Goal: Transaction & Acquisition: Purchase product/service

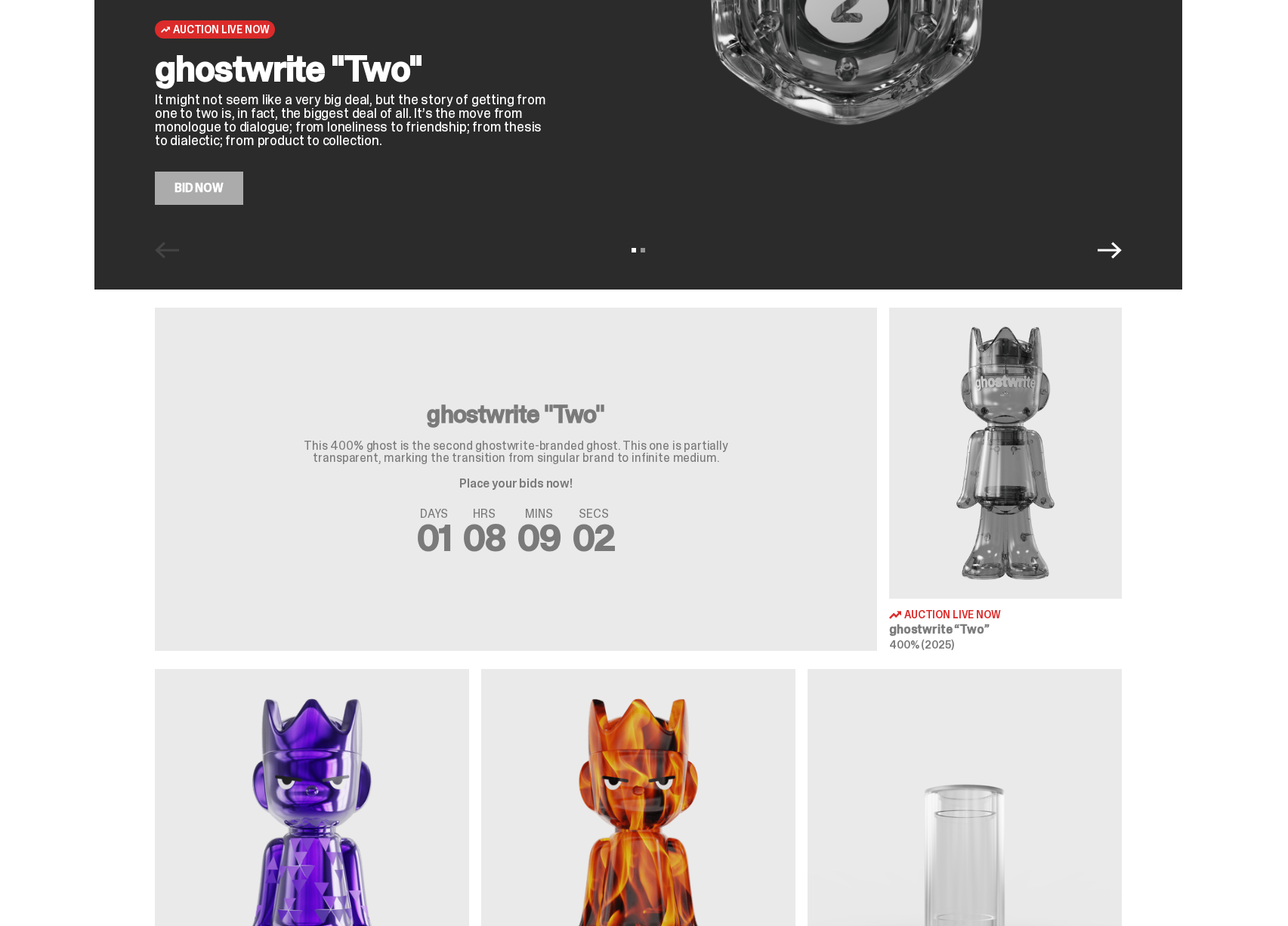
scroll to position [530, 0]
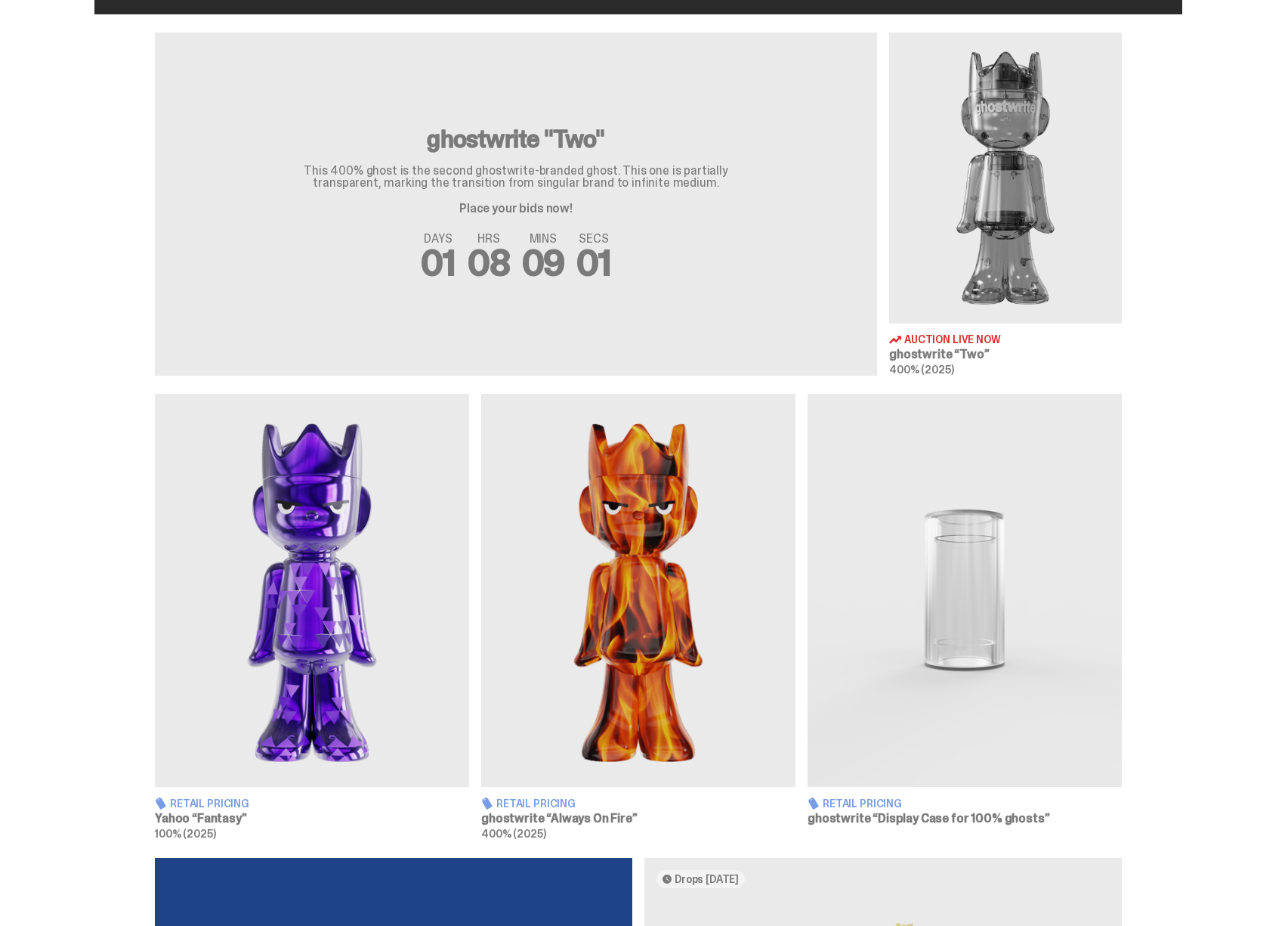
click at [343, 564] on img at bounding box center [312, 590] width 314 height 393
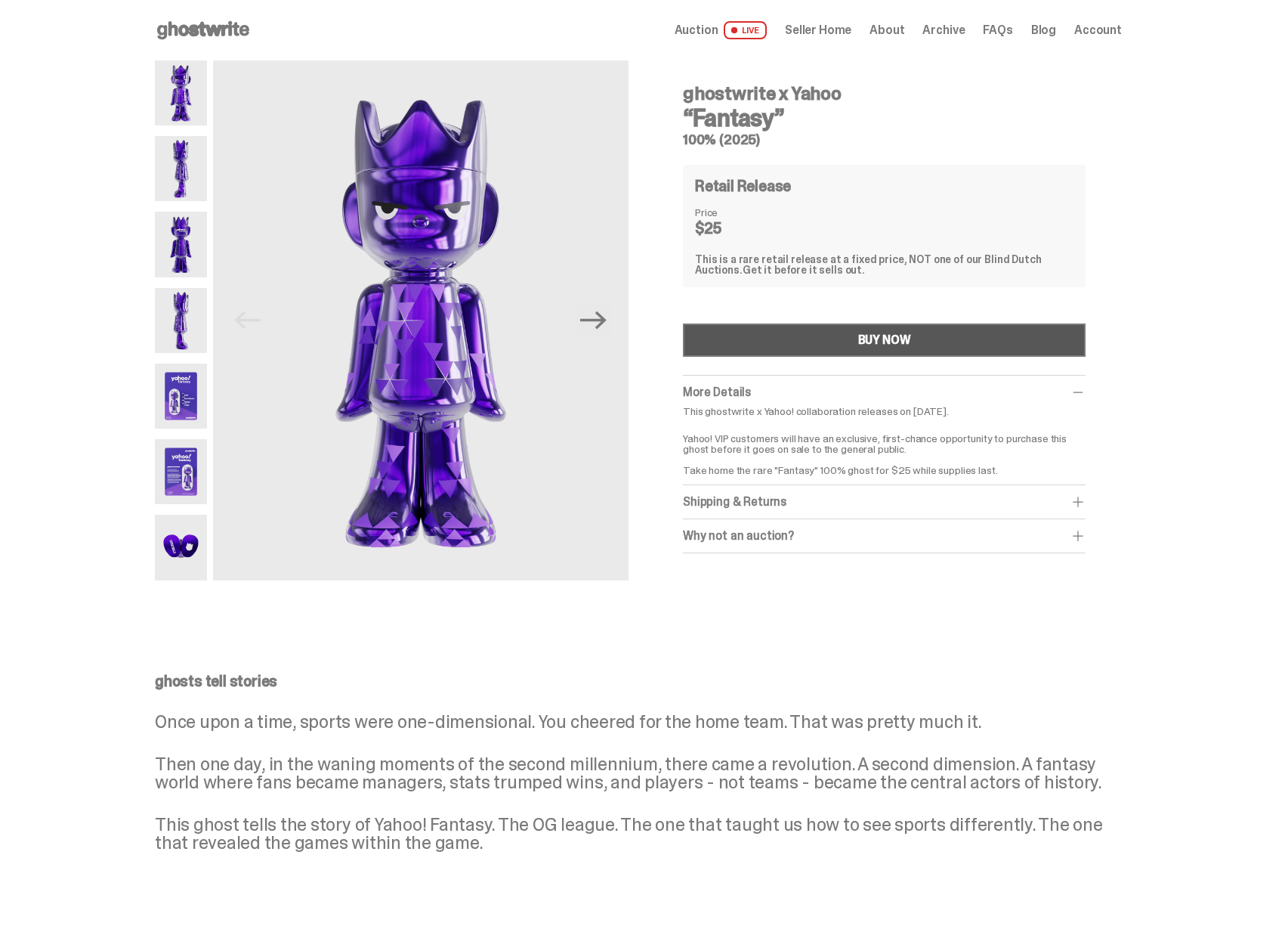
click at [777, 340] on button "BUY NOW" at bounding box center [884, 340] width 403 height 33
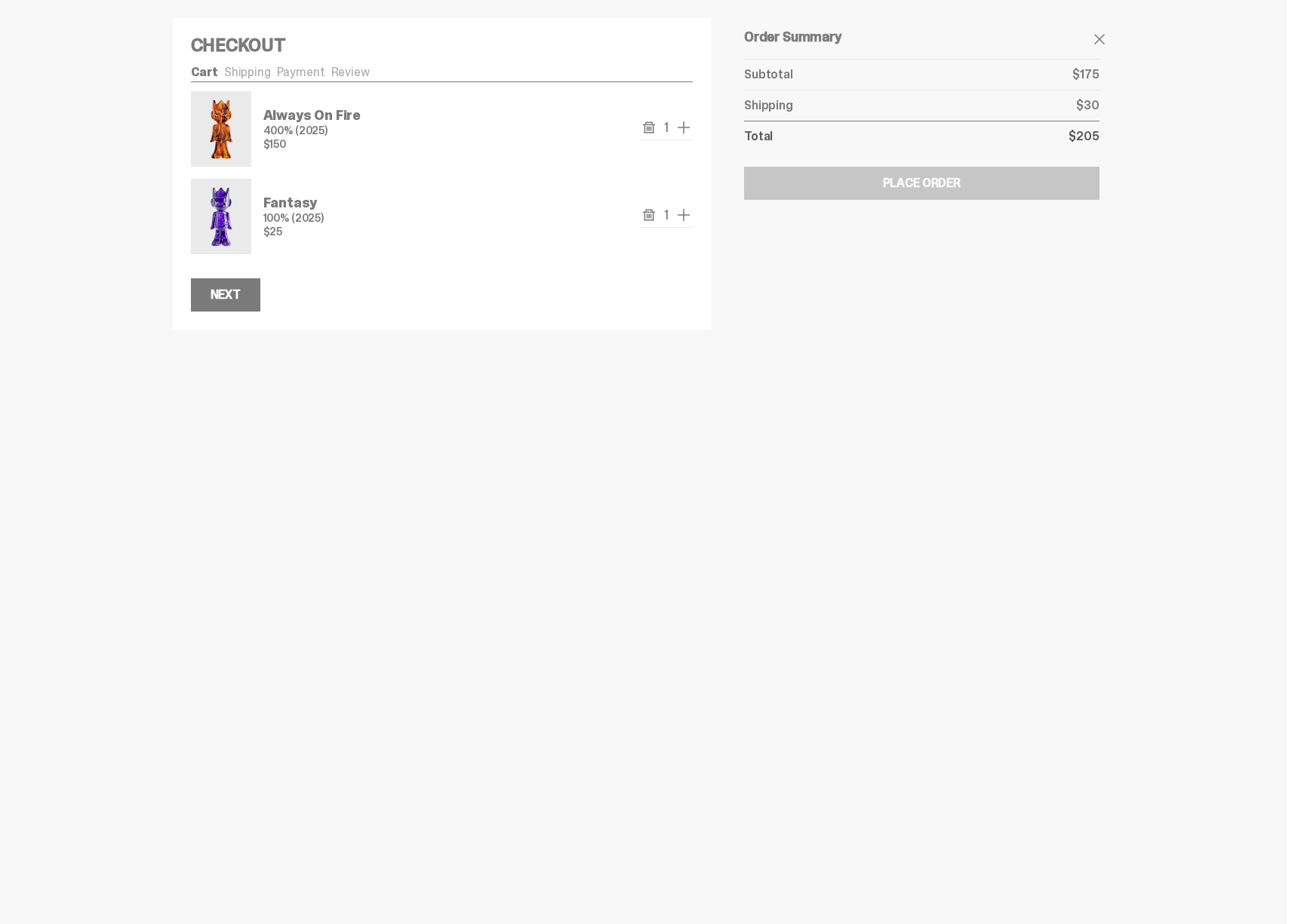
click at [648, 215] on use "remove" at bounding box center [648, 215] width 12 height 11
click at [643, 127] on use "remove" at bounding box center [648, 127] width 12 height 11
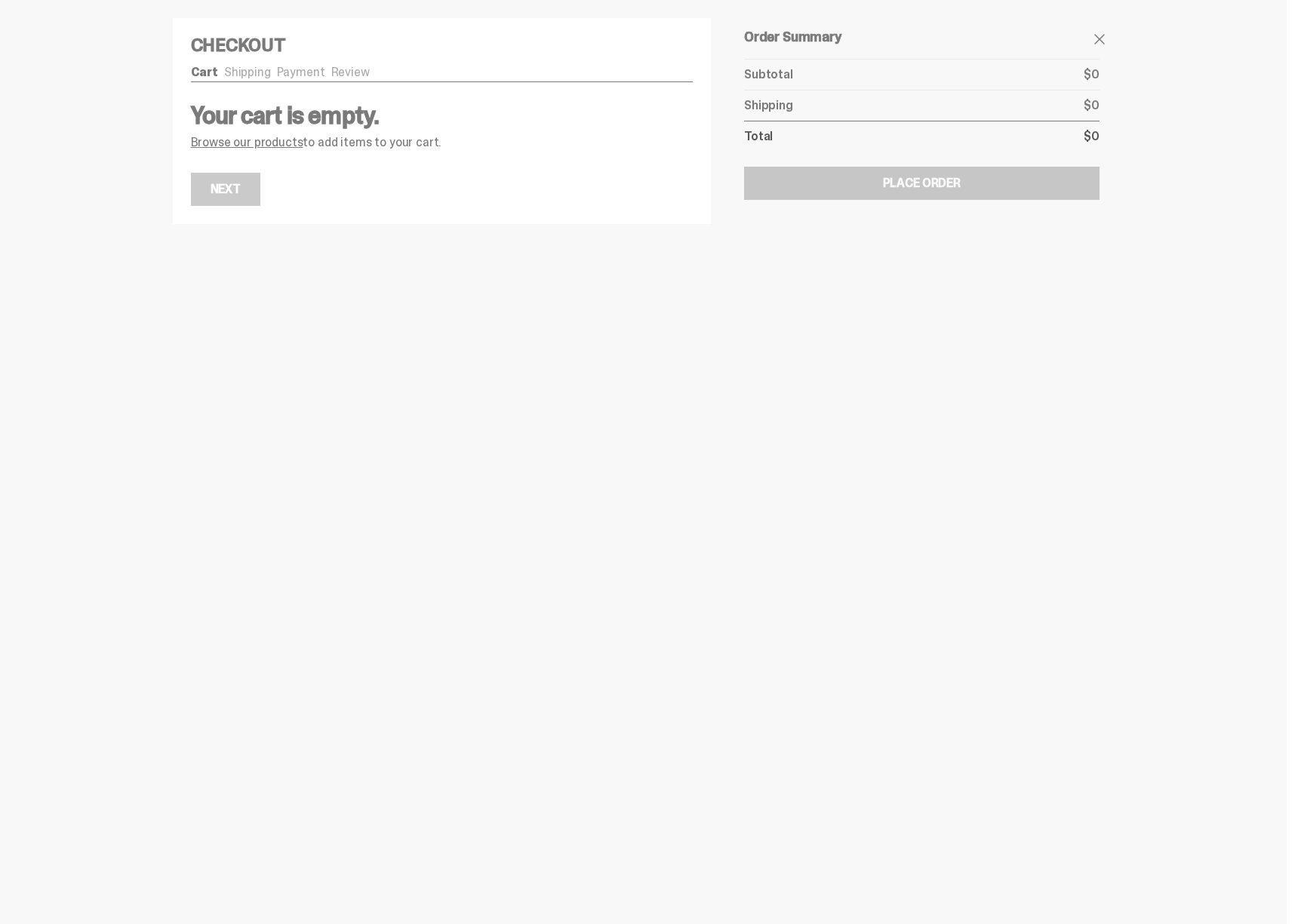
click at [256, 49] on h4 "Checkout" at bounding box center [442, 45] width 503 height 18
click at [242, 74] on ul "Cart Shipping Payment Review" at bounding box center [442, 73] width 503 height 15
click at [286, 74] on link "Payment" at bounding box center [301, 72] width 48 height 16
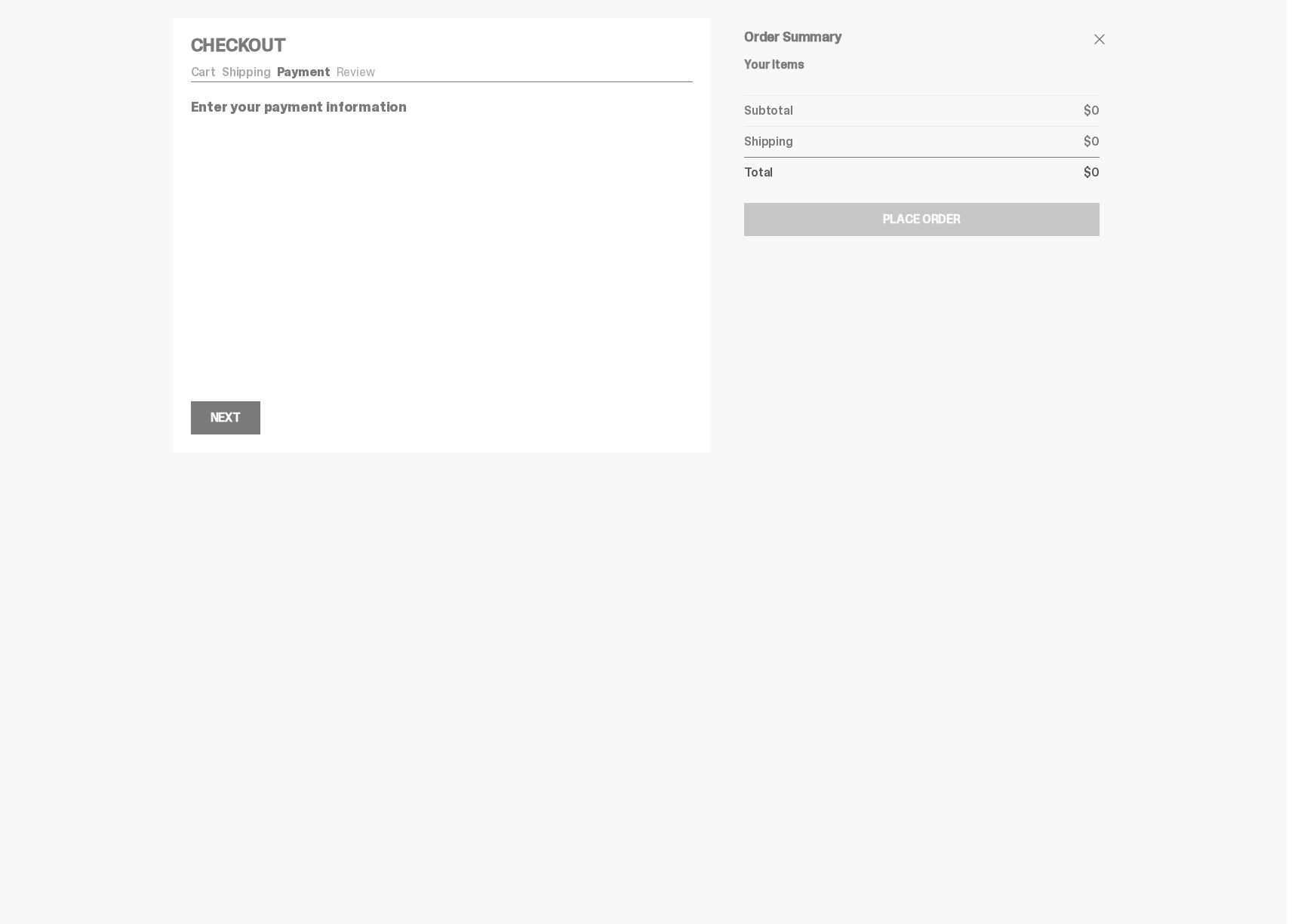
click at [249, 49] on h4 "Checkout" at bounding box center [442, 45] width 503 height 18
click at [203, 71] on link "Cart" at bounding box center [204, 72] width 25 height 16
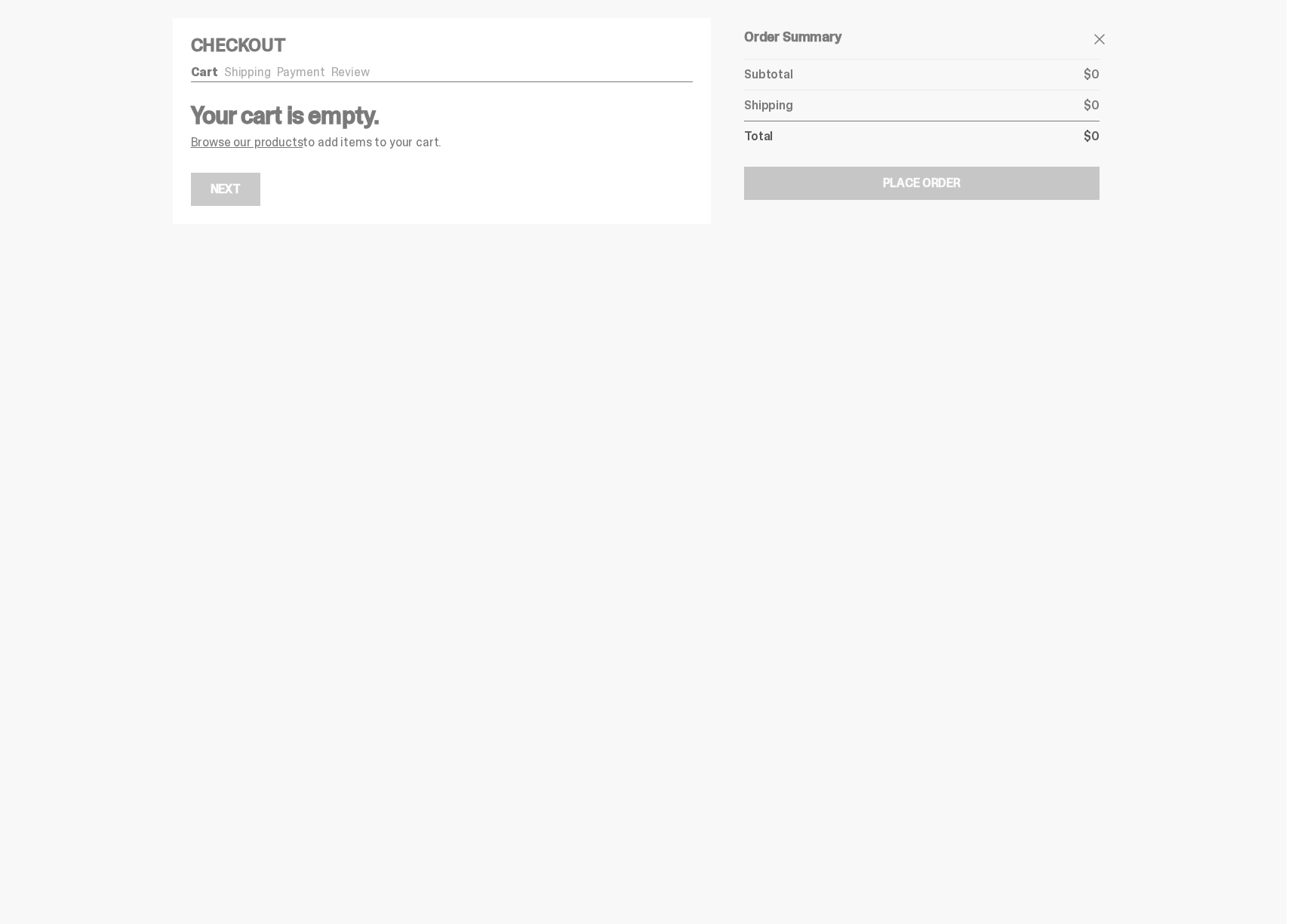
click at [299, 71] on link "Payment" at bounding box center [301, 72] width 48 height 16
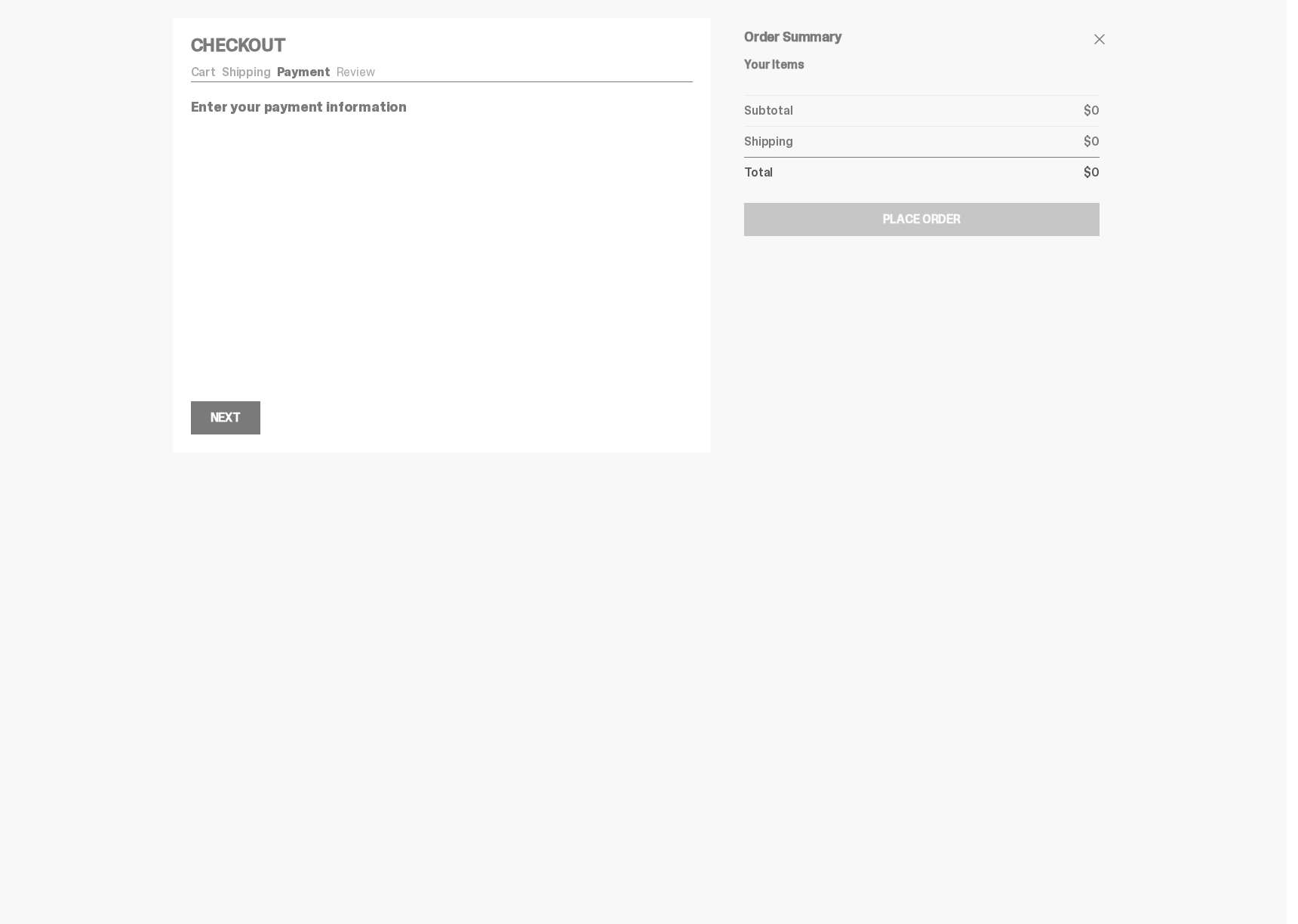
click at [363, 72] on ul "Cart Shipping Payment Review" at bounding box center [442, 73] width 503 height 15
click at [338, 73] on ul "Cart Shipping Payment Review" at bounding box center [442, 73] width 503 height 15
click at [237, 424] on div "Next" at bounding box center [226, 418] width 30 height 12
click at [203, 70] on link "Cart" at bounding box center [204, 72] width 25 height 16
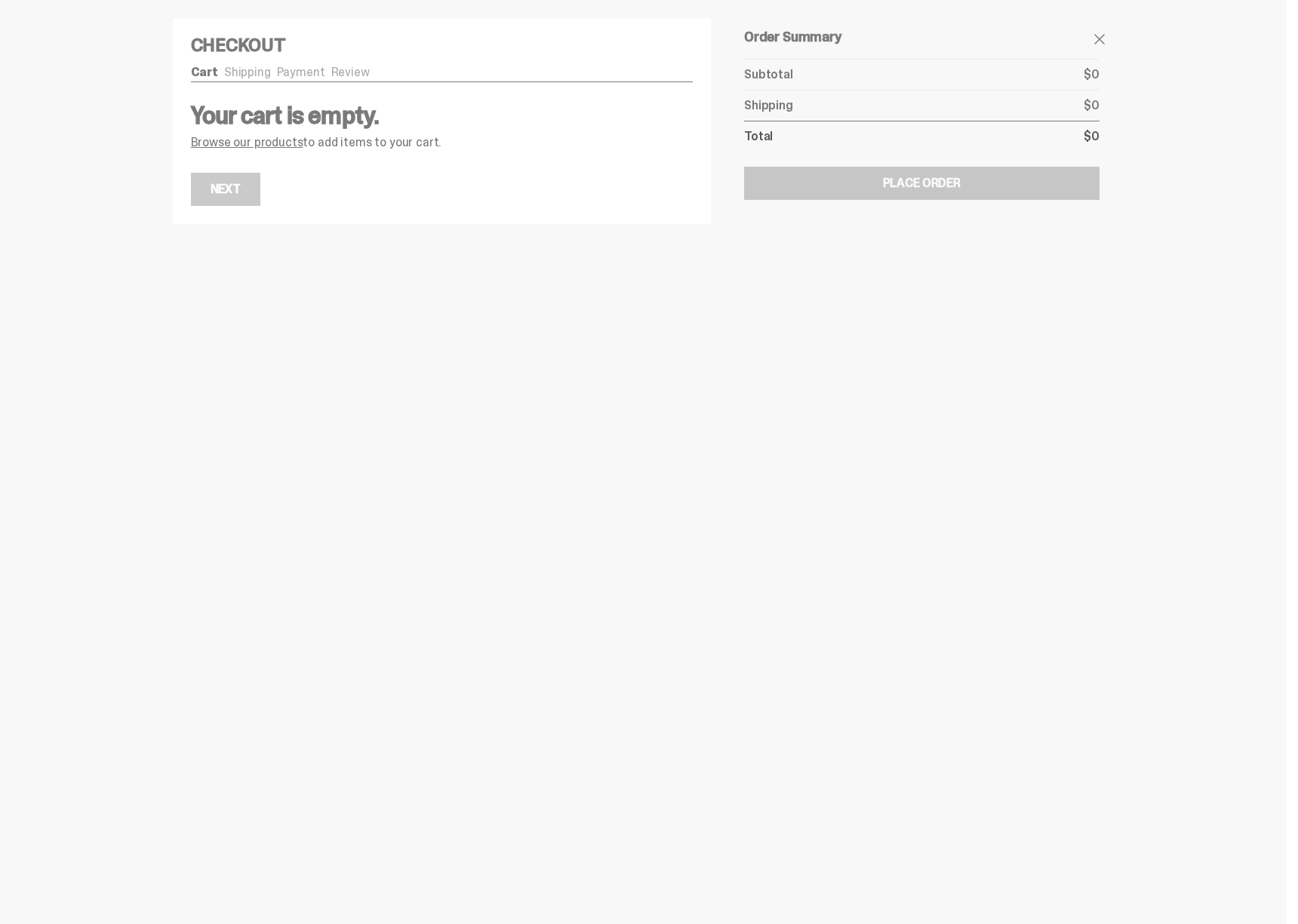
click at [263, 140] on link "Browse our products" at bounding box center [247, 142] width 112 height 16
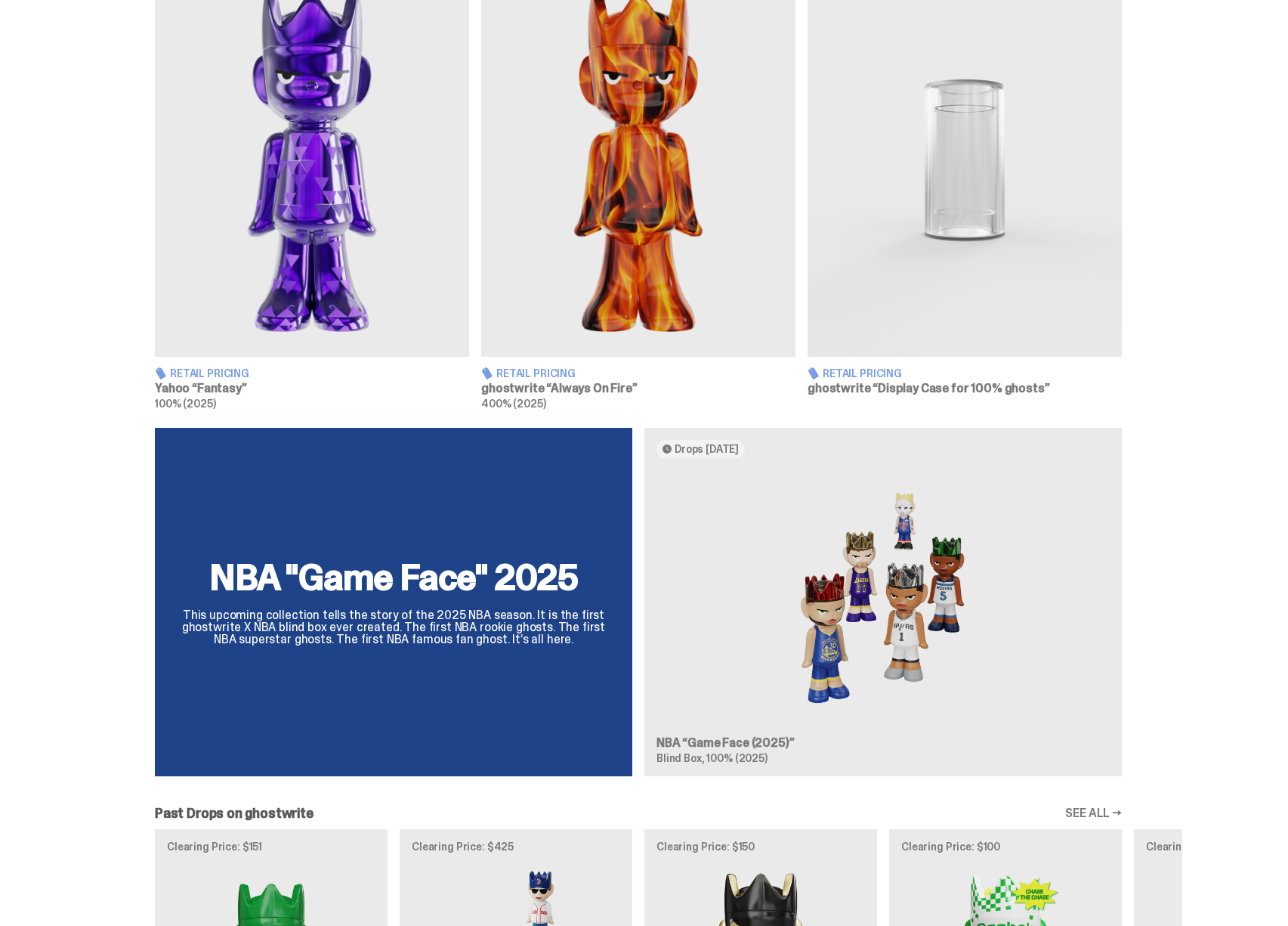
scroll to position [628, 0]
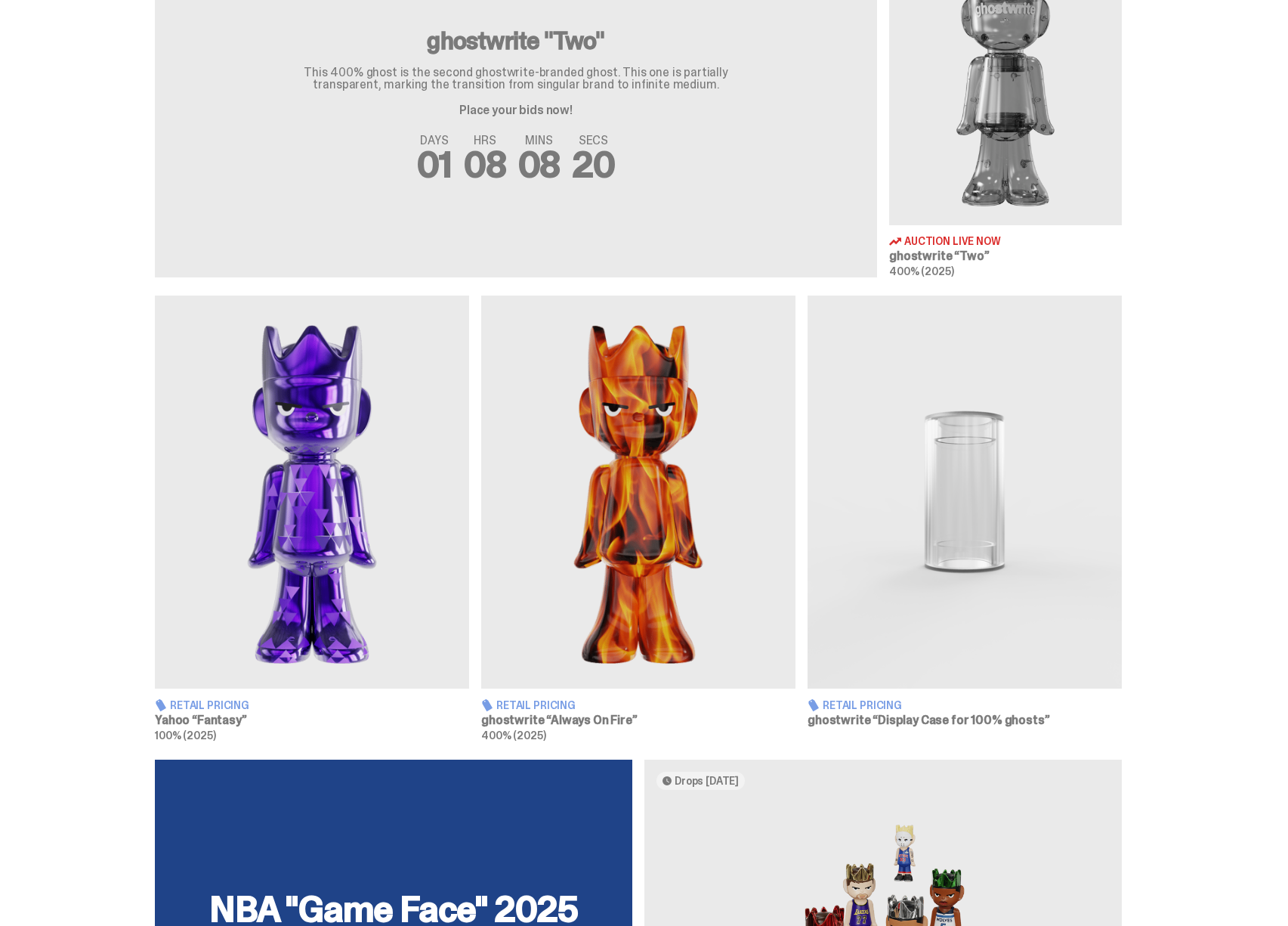
click at [724, 467] on img at bounding box center [638, 492] width 314 height 393
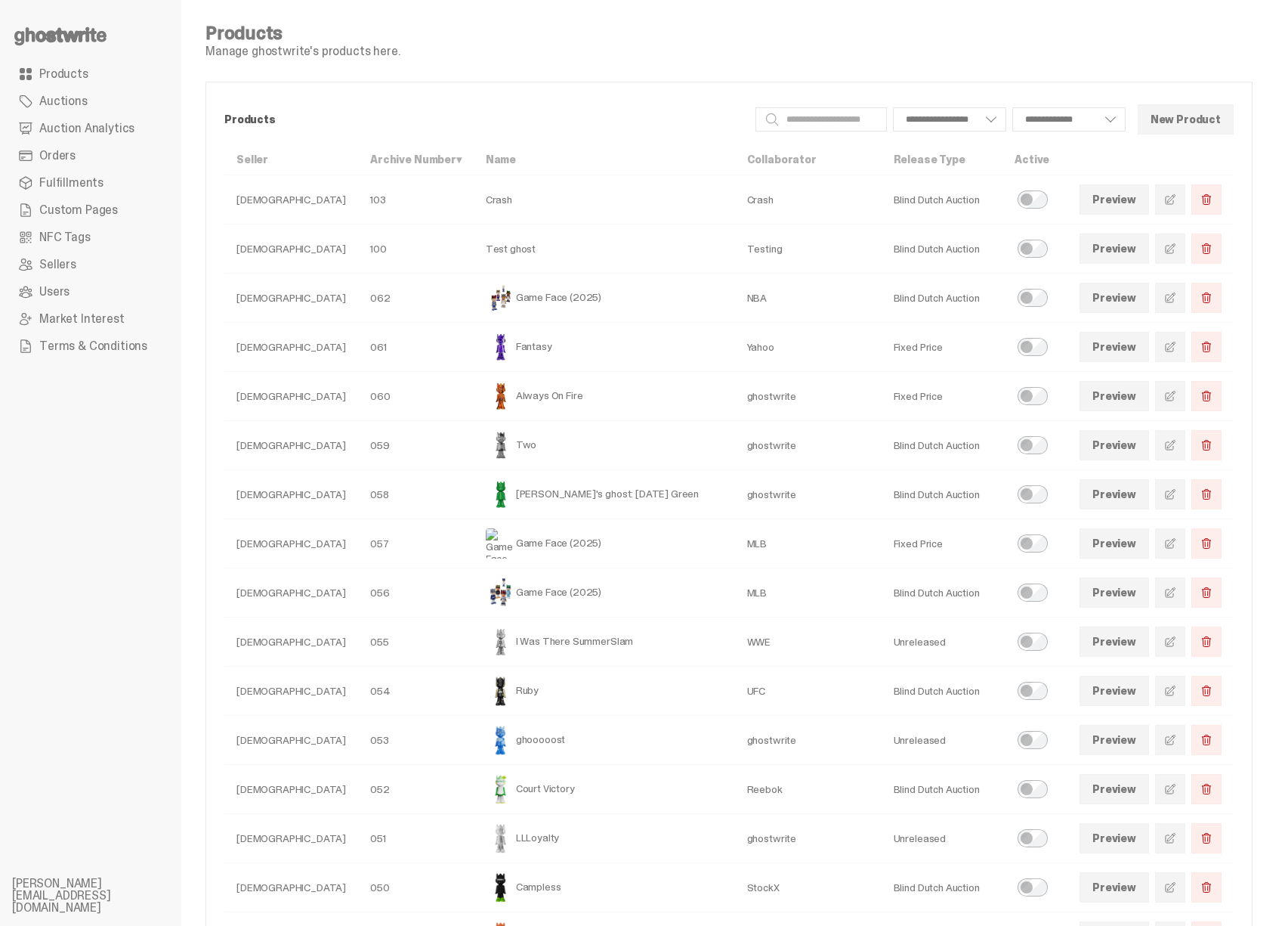
click at [115, 122] on span "Auction Analytics" at bounding box center [87, 128] width 95 height 12
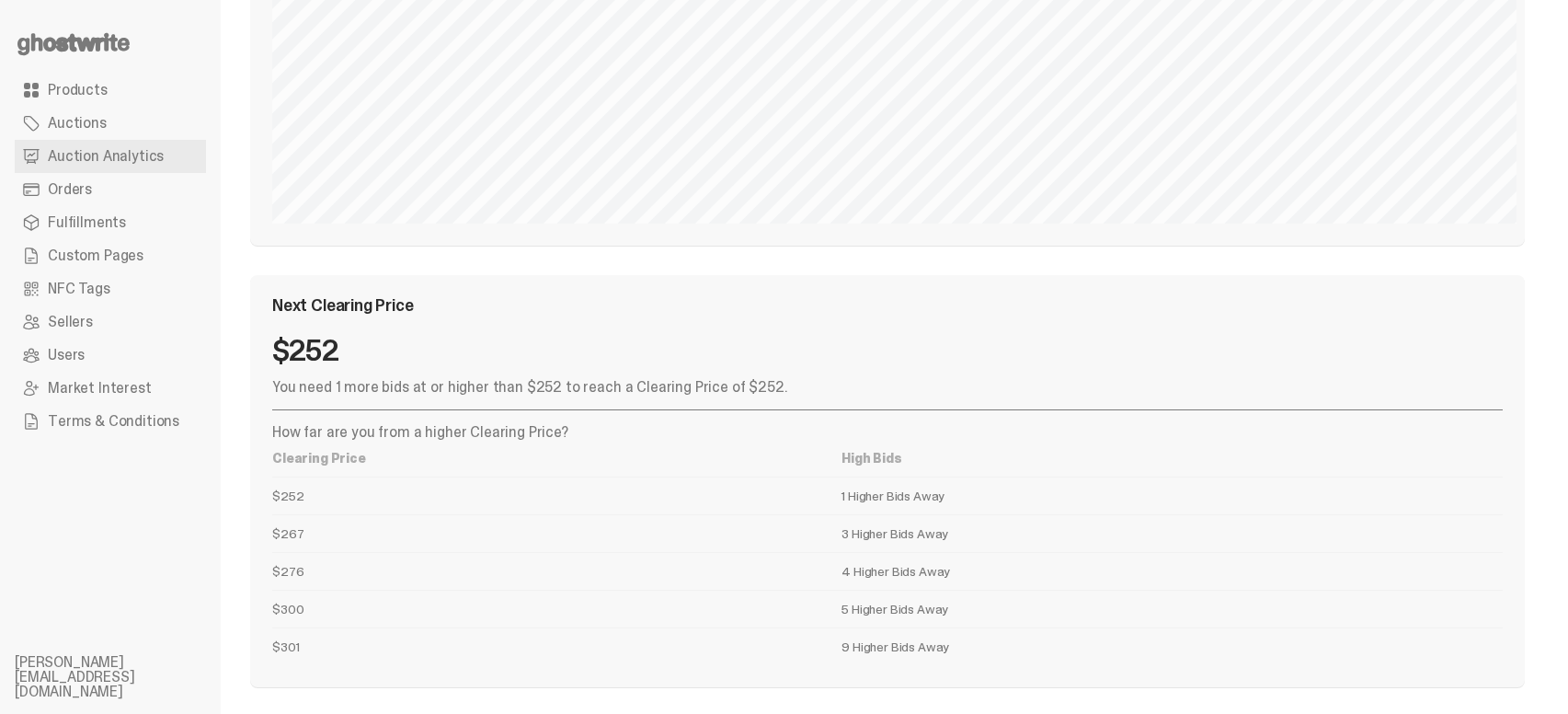
scroll to position [2119, 0]
click at [398, 496] on td "$252" at bounding box center [557, 496] width 570 height 37
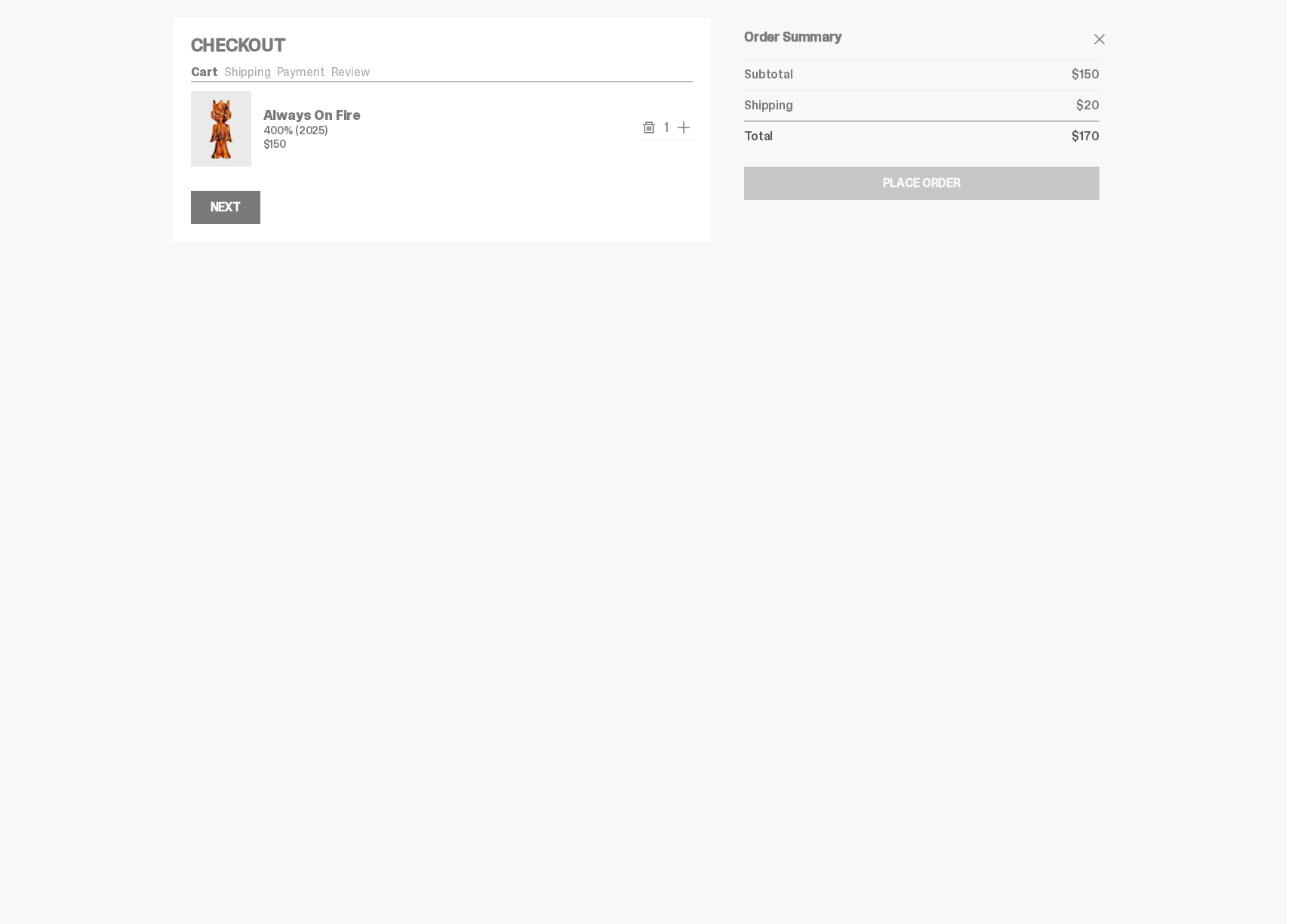
drag, startPoint x: 649, startPoint y: 119, endPoint x: 649, endPoint y: 130, distance: 11.0
click at [649, 119] on button "remove" at bounding box center [648, 127] width 18 height 18
click at [591, 154] on div "Subtotal $0 Next" at bounding box center [442, 177] width 503 height 57
click at [256, 75] on ul "Cart Shipping Payment Review" at bounding box center [442, 73] width 503 height 15
click at [297, 75] on link "Payment" at bounding box center [301, 72] width 48 height 16
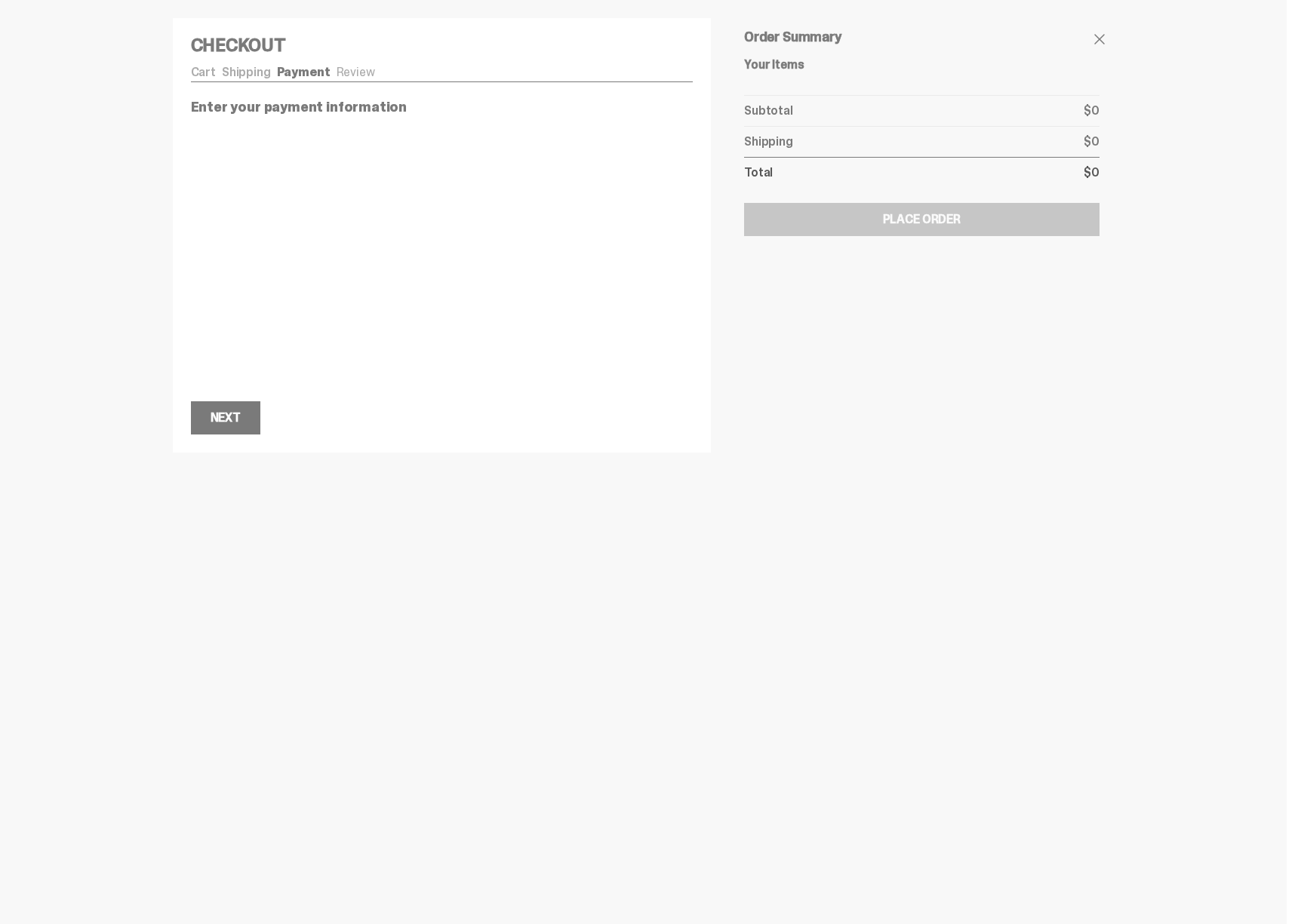
click at [198, 70] on link "Cart" at bounding box center [204, 72] width 25 height 16
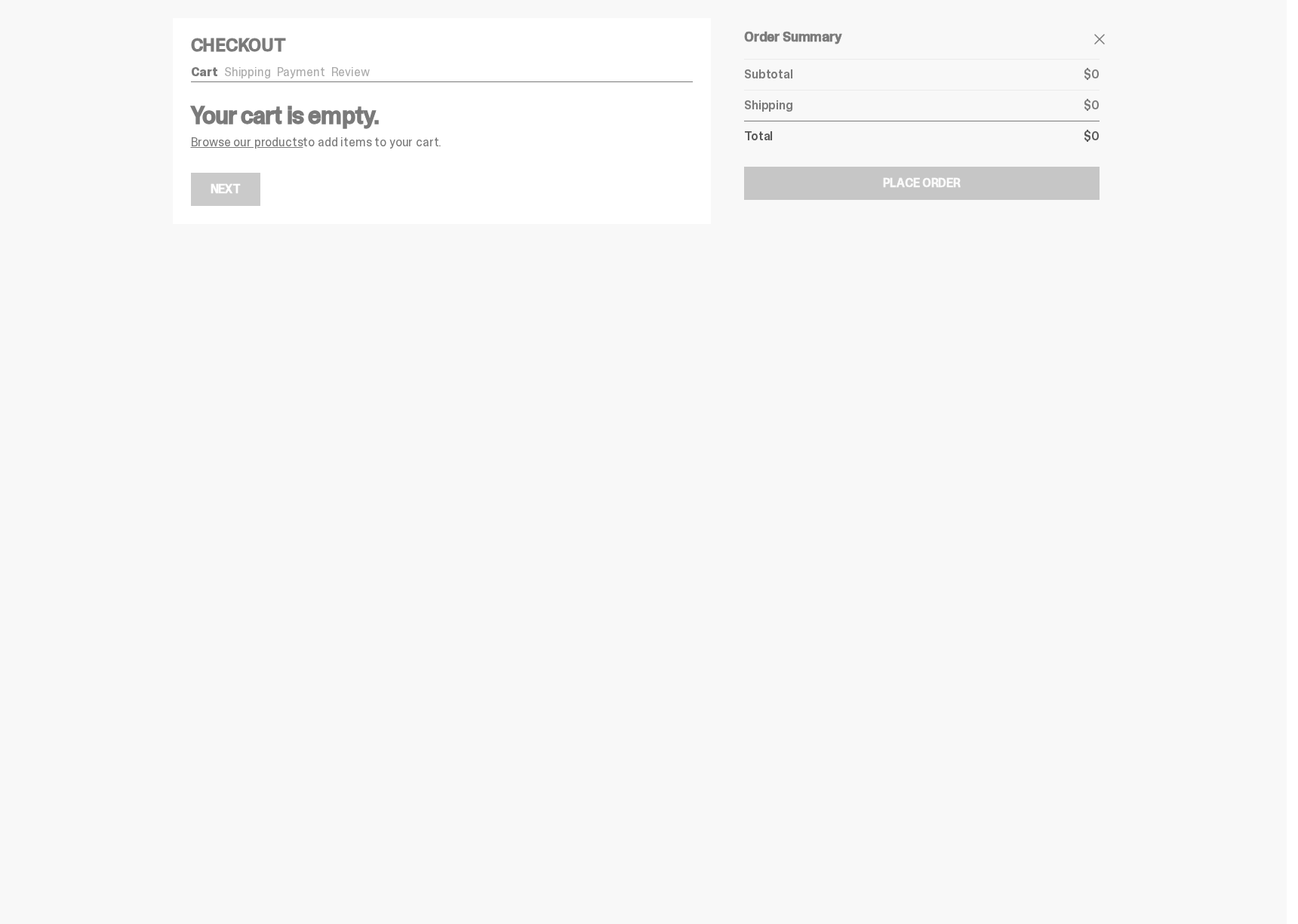
click at [264, 146] on link "Browse our products" at bounding box center [247, 142] width 112 height 16
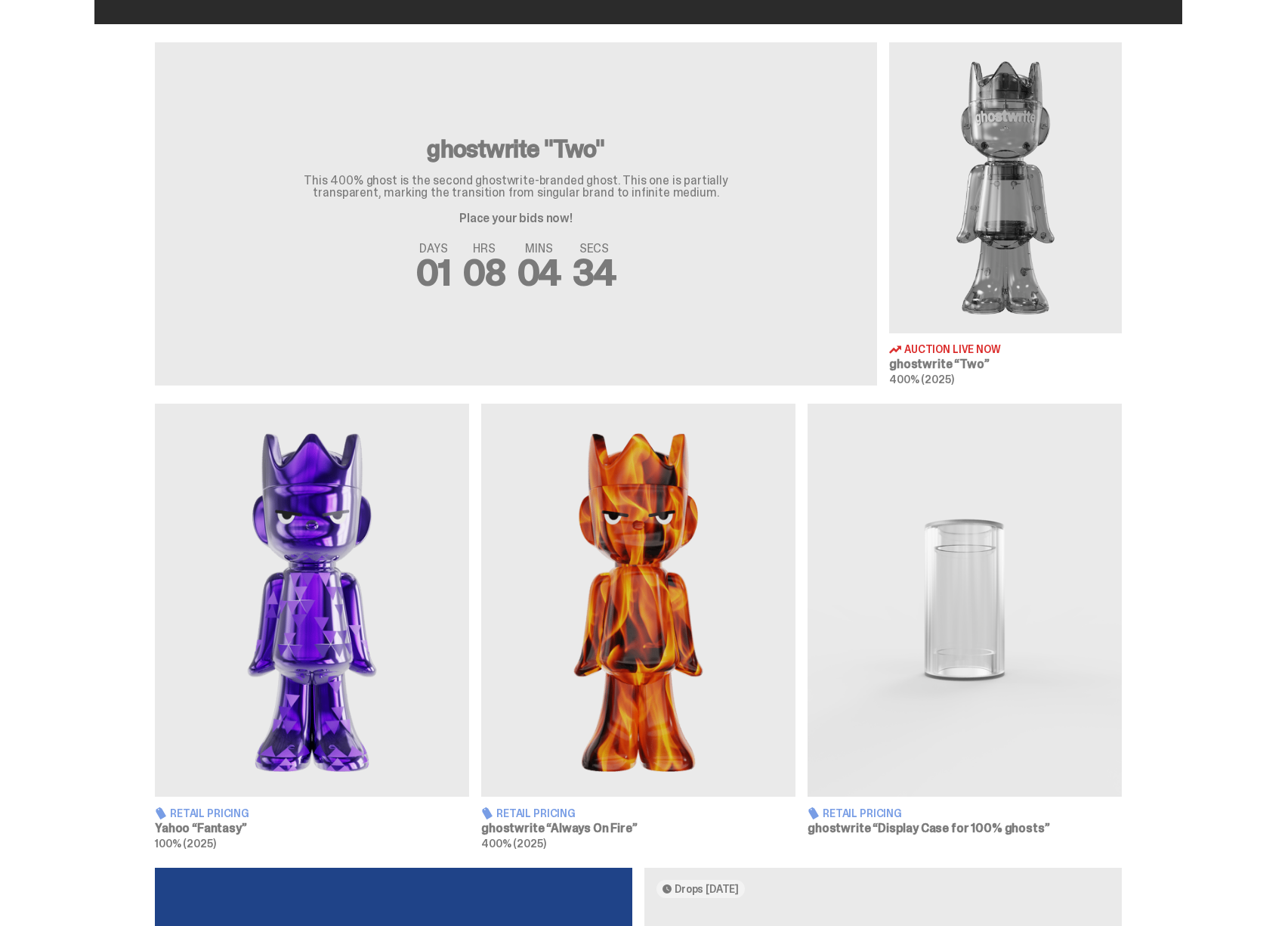
scroll to position [850, 0]
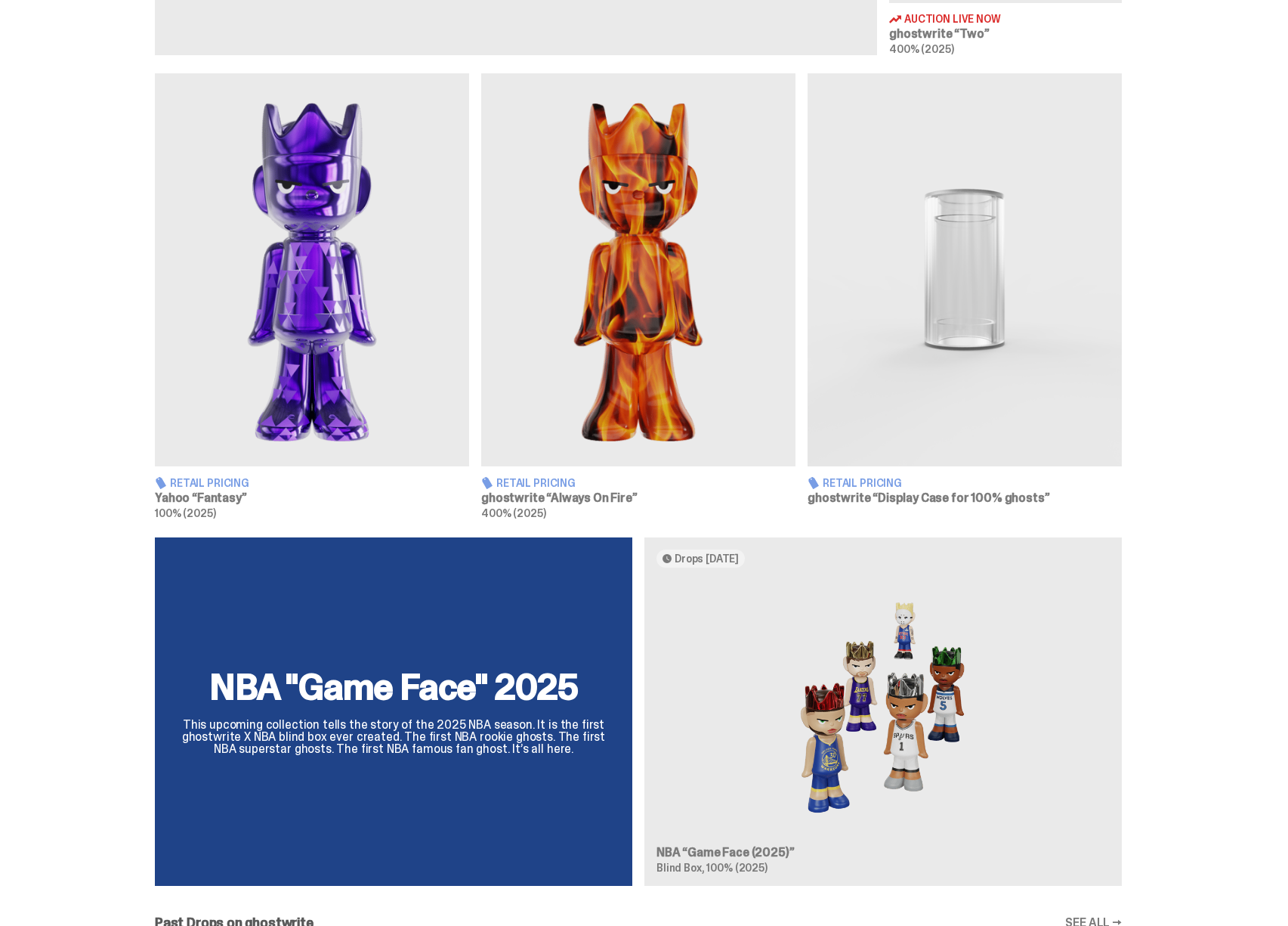
click at [705, 265] on img at bounding box center [638, 270] width 314 height 393
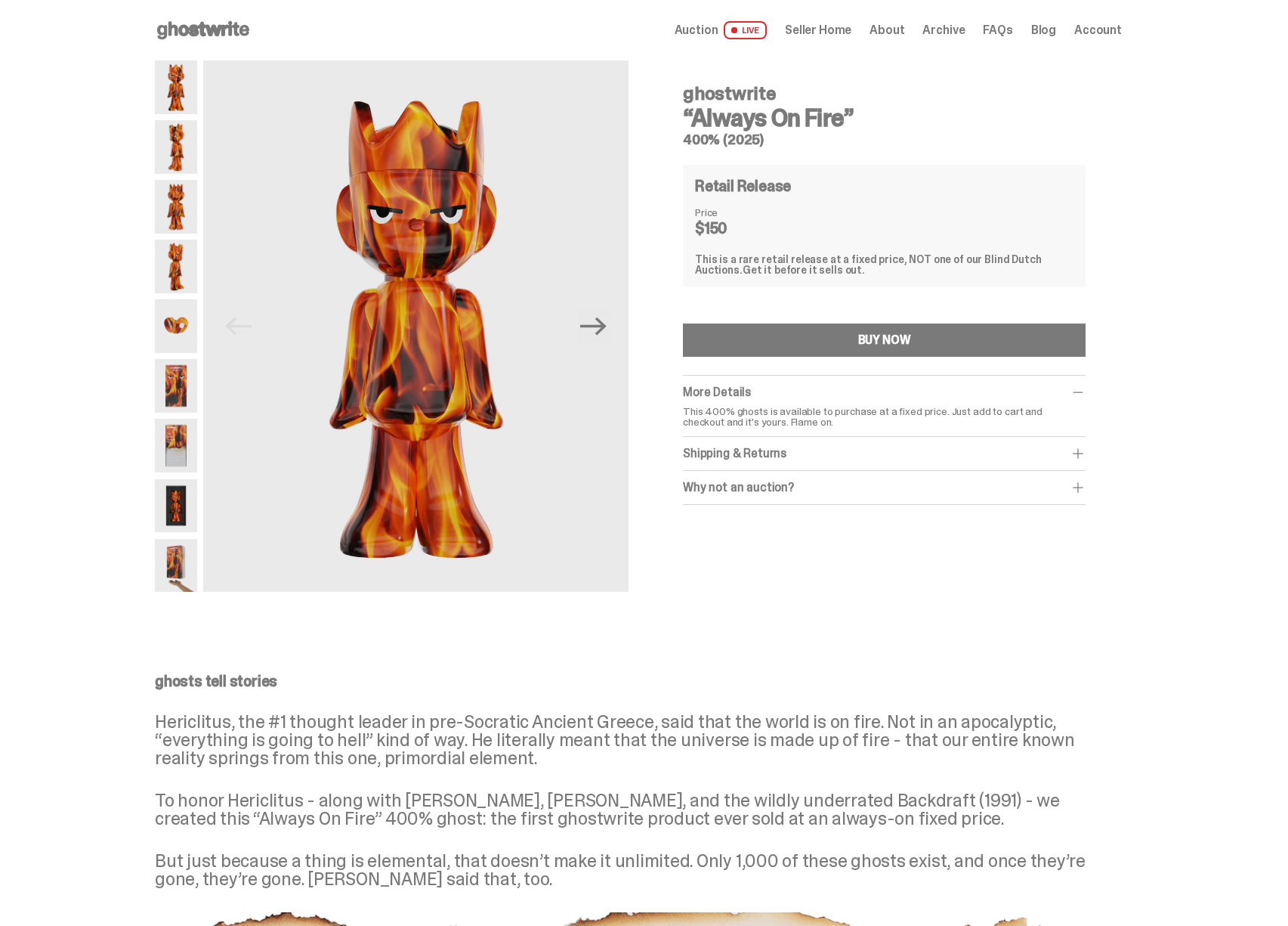
click at [173, 366] on img at bounding box center [176, 386] width 43 height 54
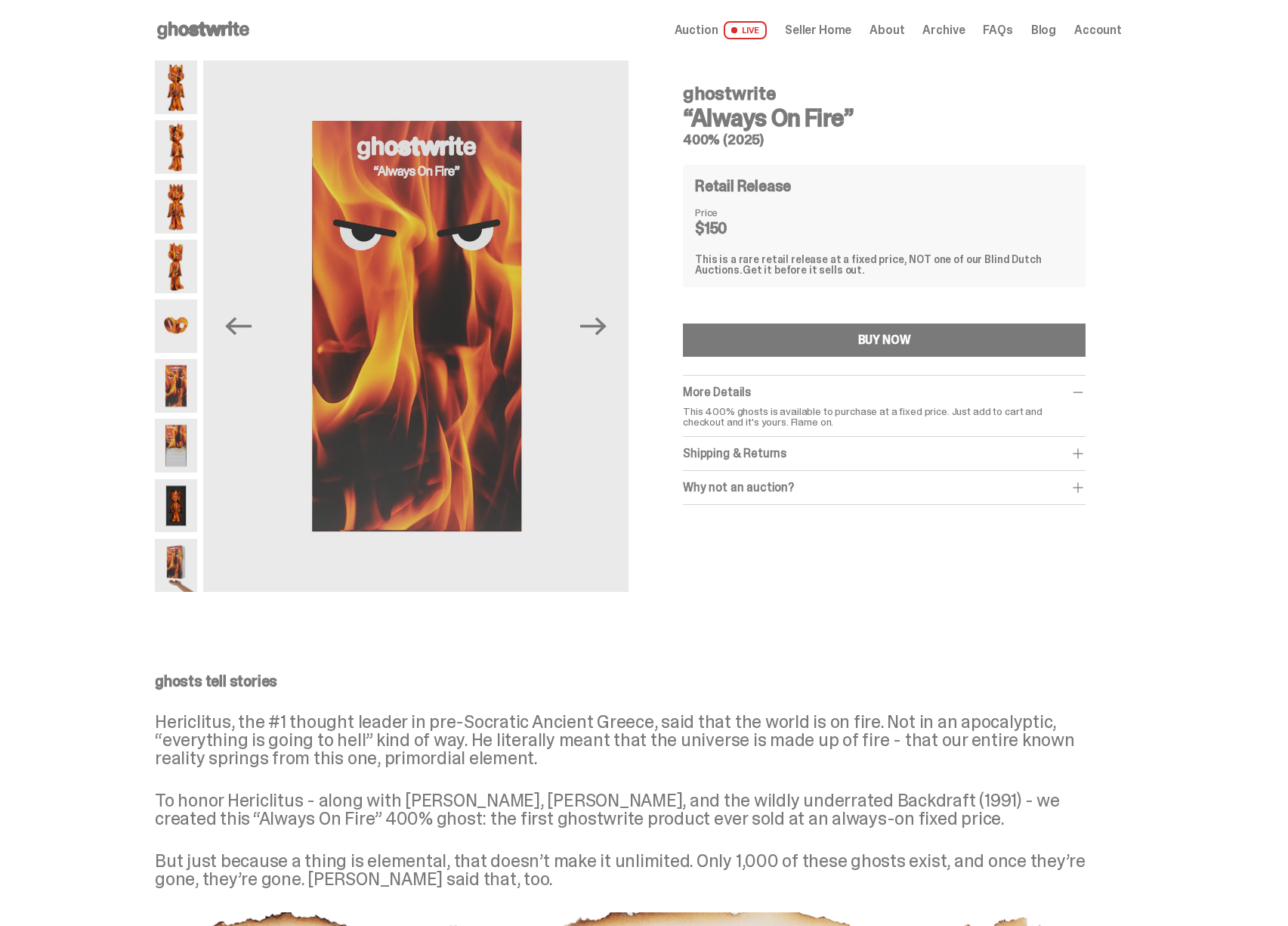
click at [184, 330] on img at bounding box center [176, 326] width 43 height 54
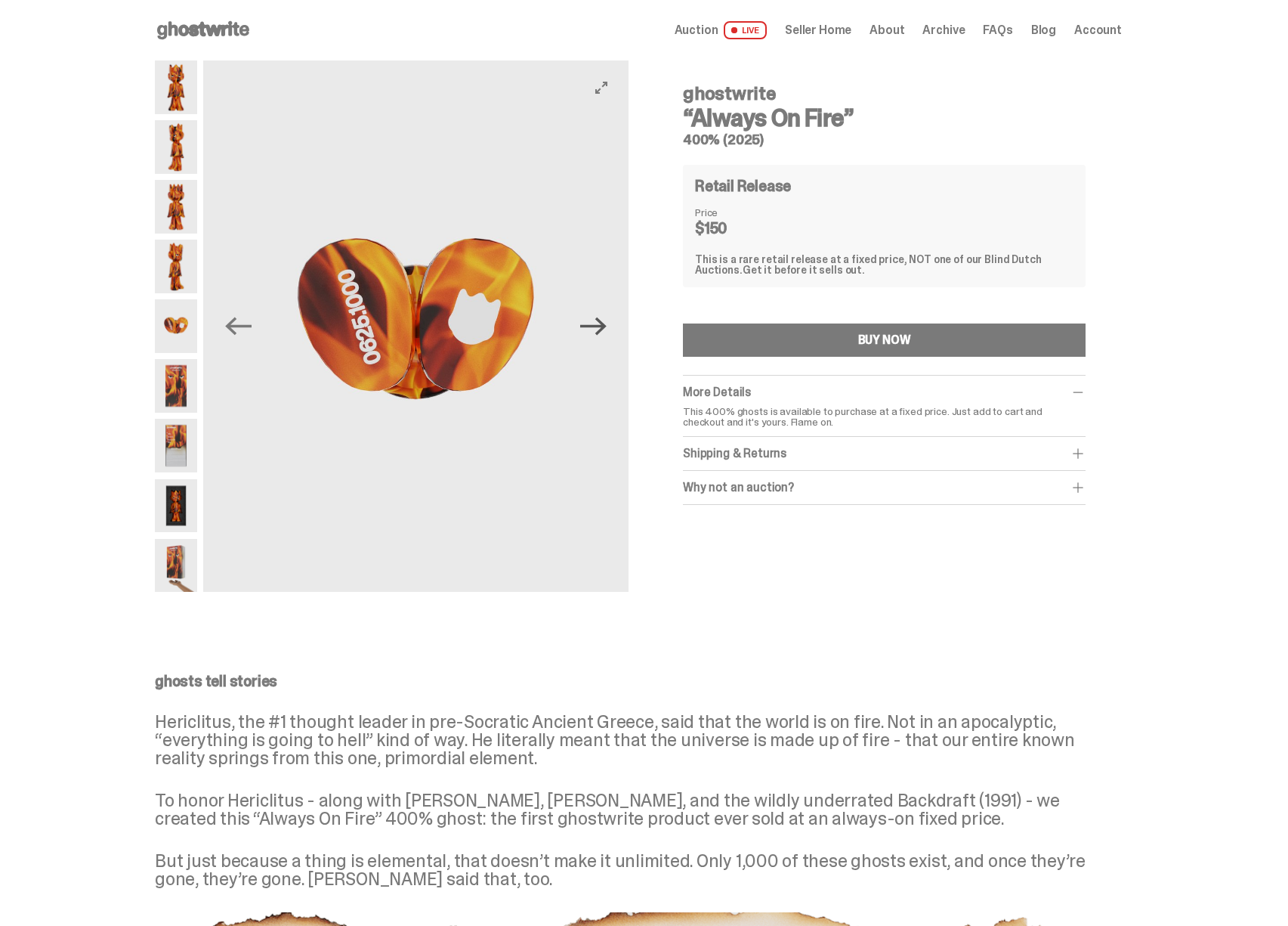
click at [591, 333] on icon "Next" at bounding box center [594, 326] width 27 height 27
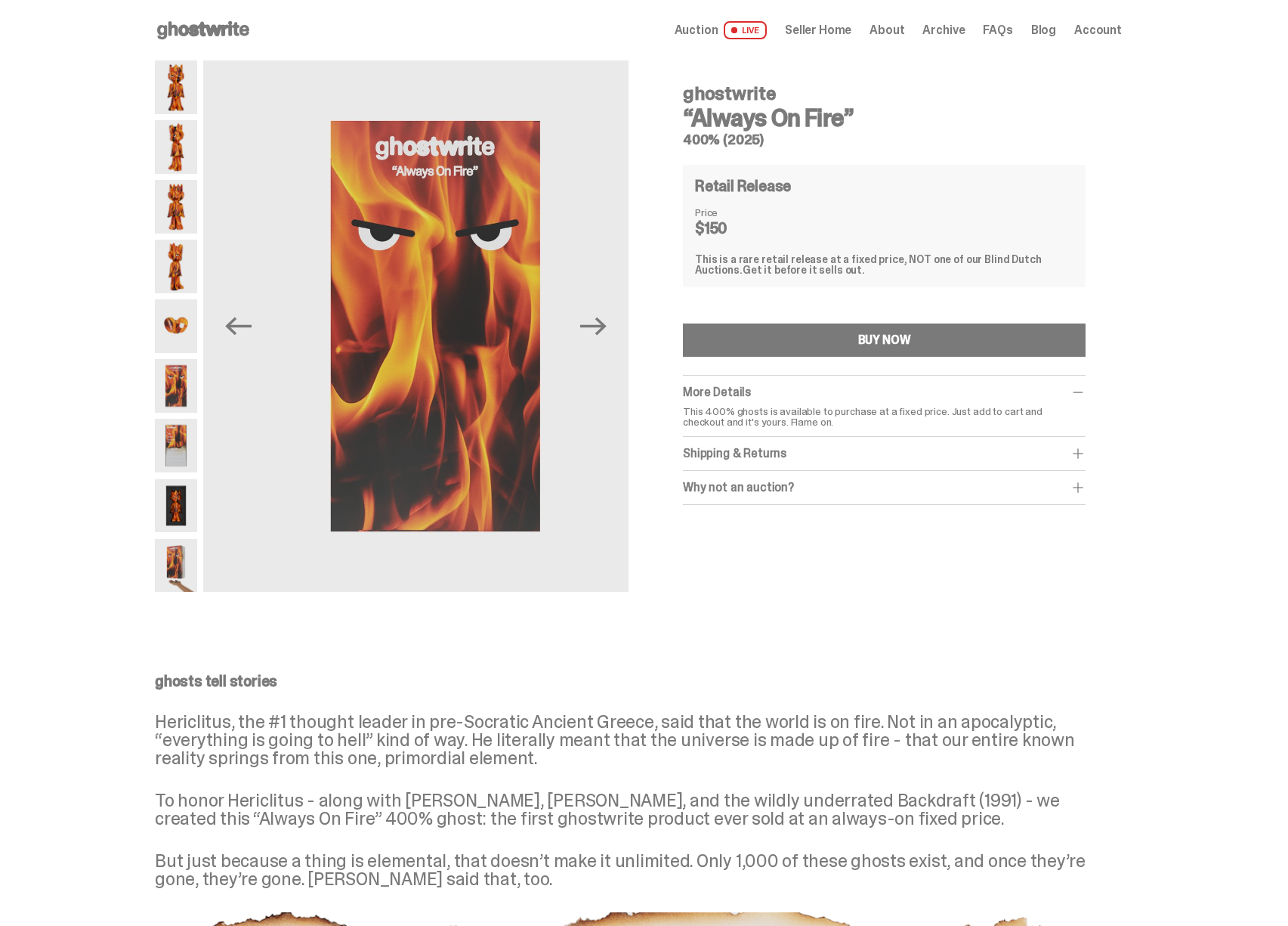
click at [791, 402] on div "More Details This 400% ghosts is available to purchase at a fixed price. Just a…" at bounding box center [884, 407] width 403 height 61
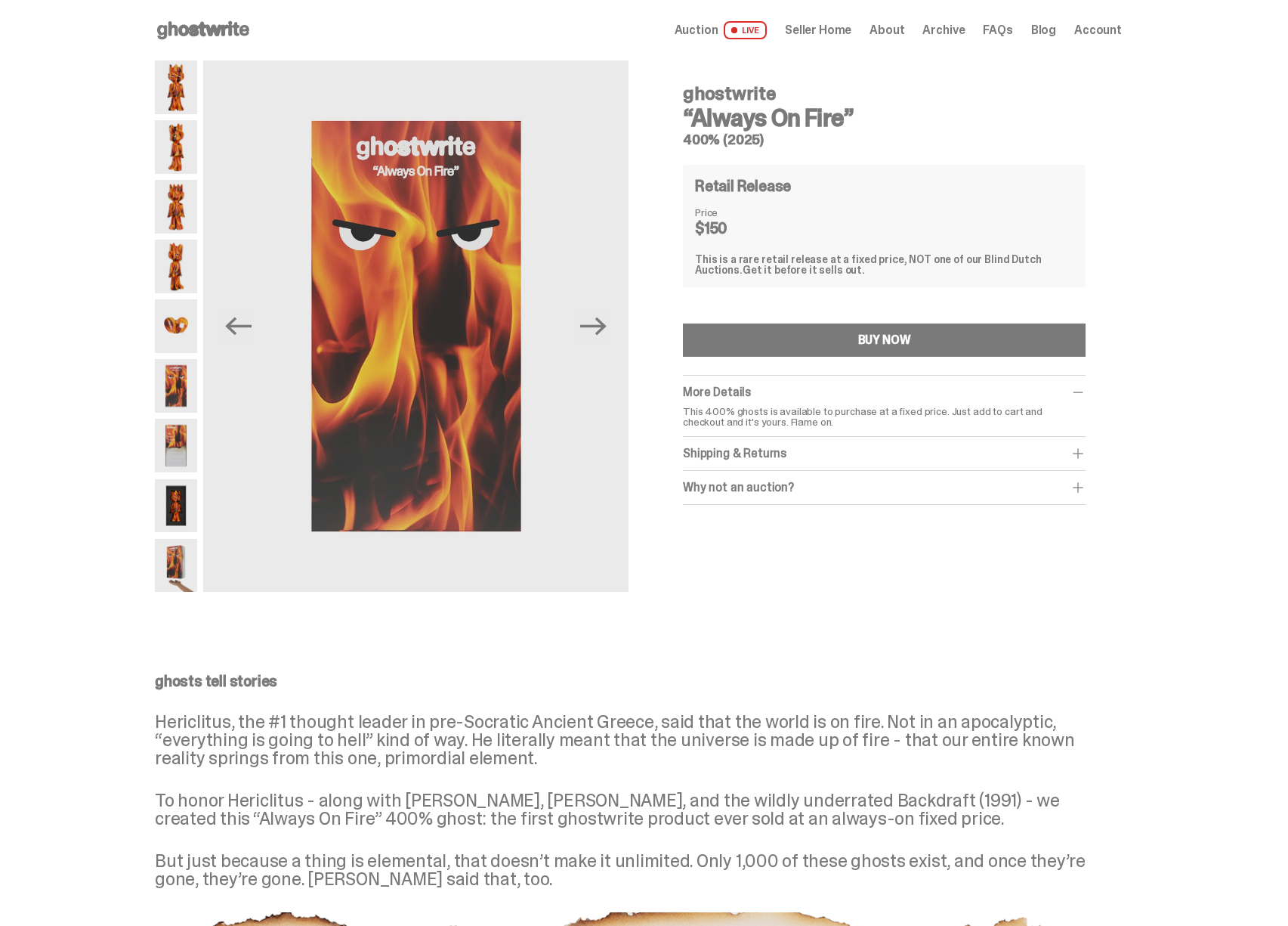
click at [788, 441] on div "Shipping & Returns $20 shipping fee per item. 1-2 Weeks Shipping. No returns. F…" at bounding box center [884, 453] width 403 height 34
click at [785, 448] on div "Shipping & Returns" at bounding box center [884, 453] width 403 height 15
click at [773, 511] on div "Why not an auction? We still stand by Blind Dutch Auctions being the best way t…" at bounding box center [884, 521] width 403 height 34
click at [772, 515] on div "Why not an auction?" at bounding box center [884, 520] width 403 height 15
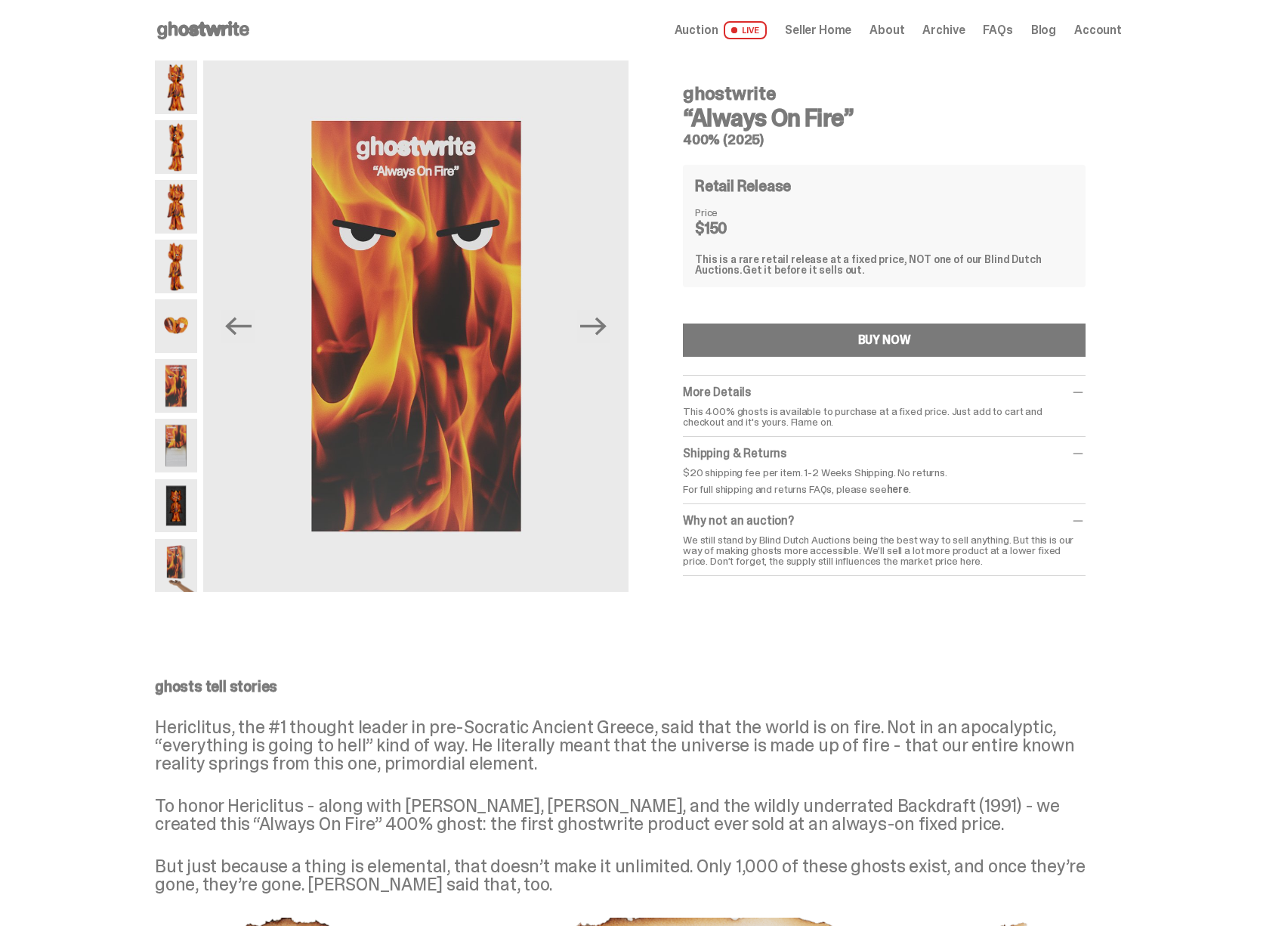
click at [209, 29] on use at bounding box center [202, 30] width 92 height 18
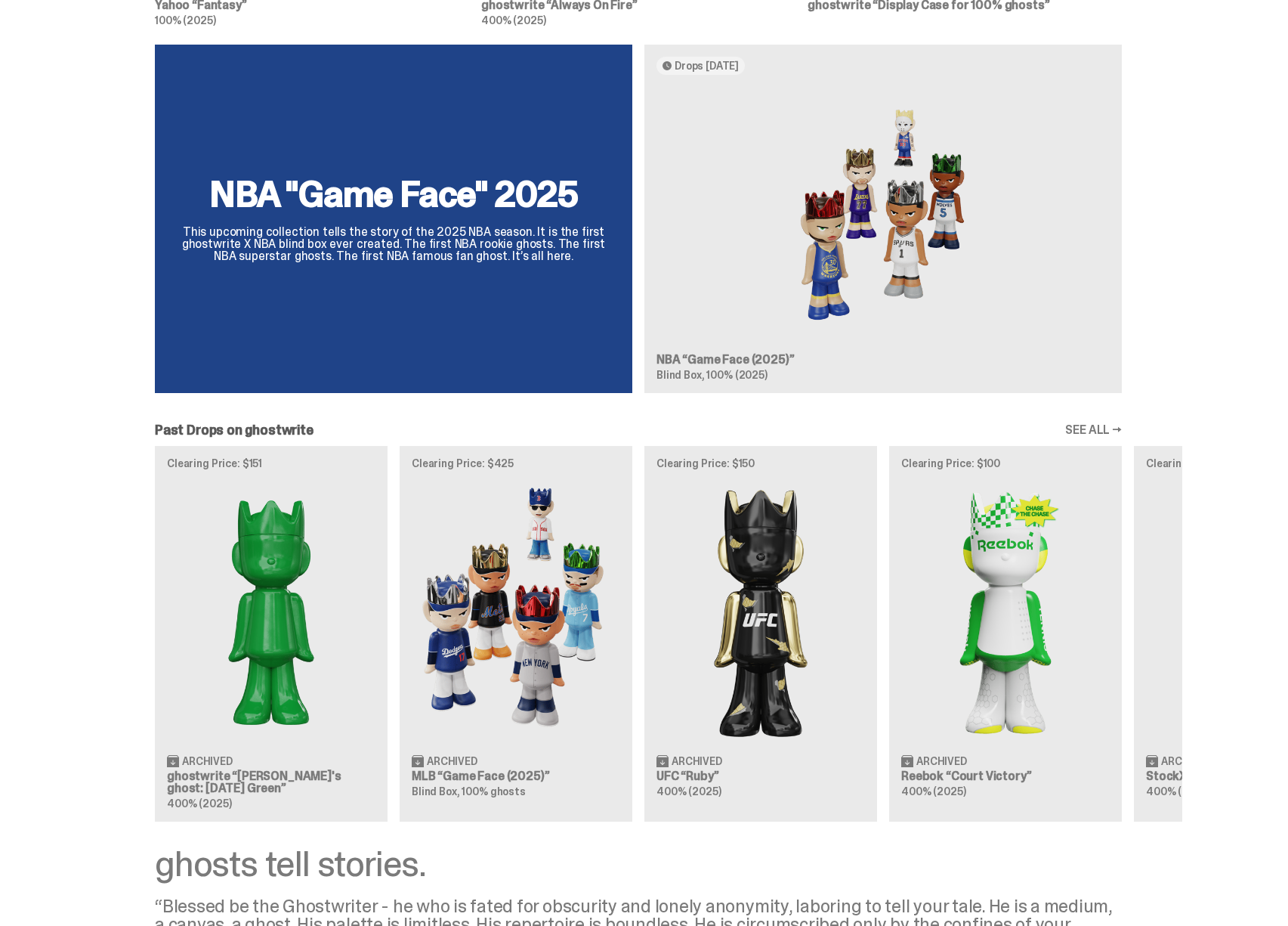
scroll to position [834, 0]
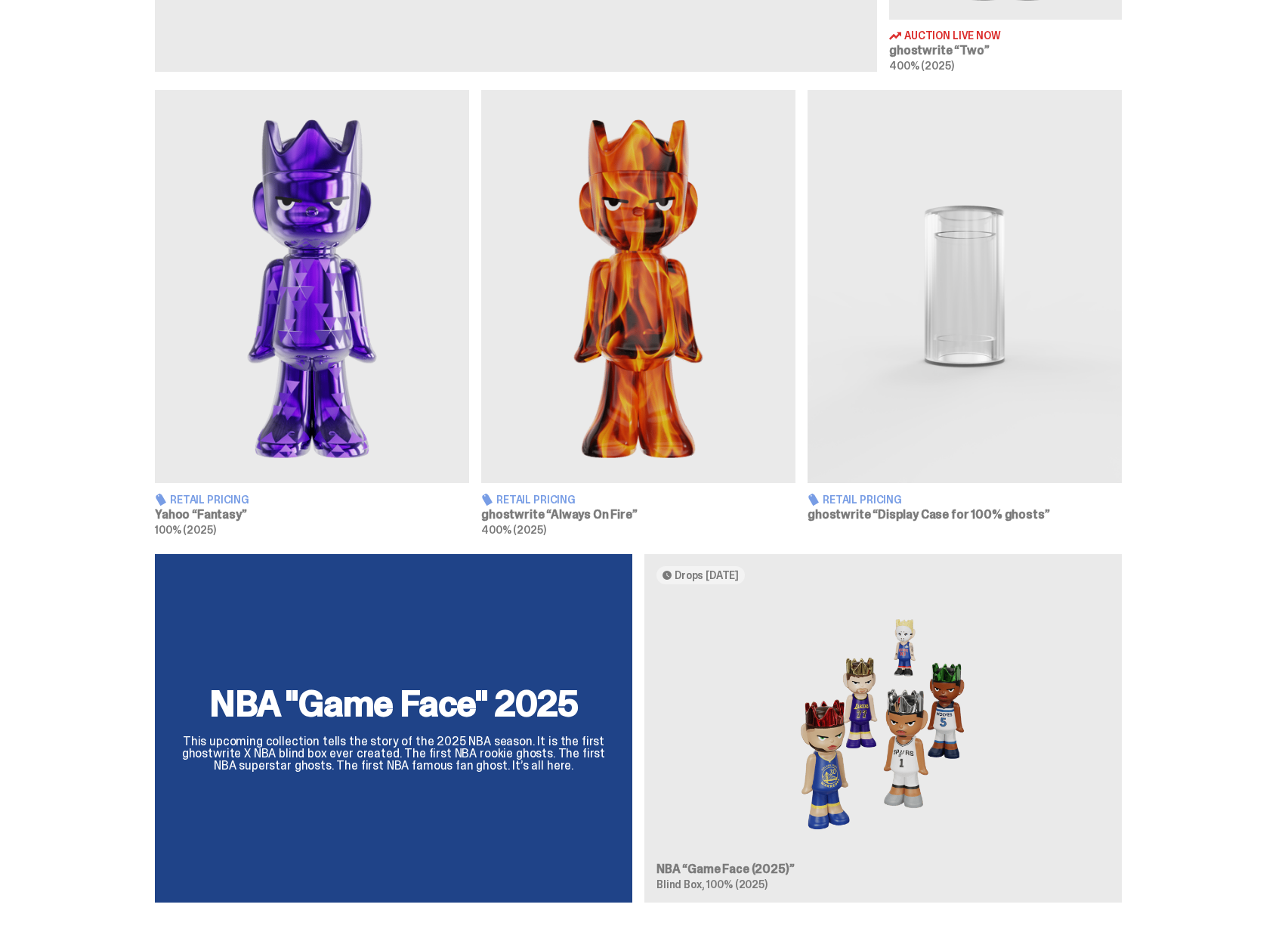
click at [926, 408] on img at bounding box center [964, 286] width 314 height 393
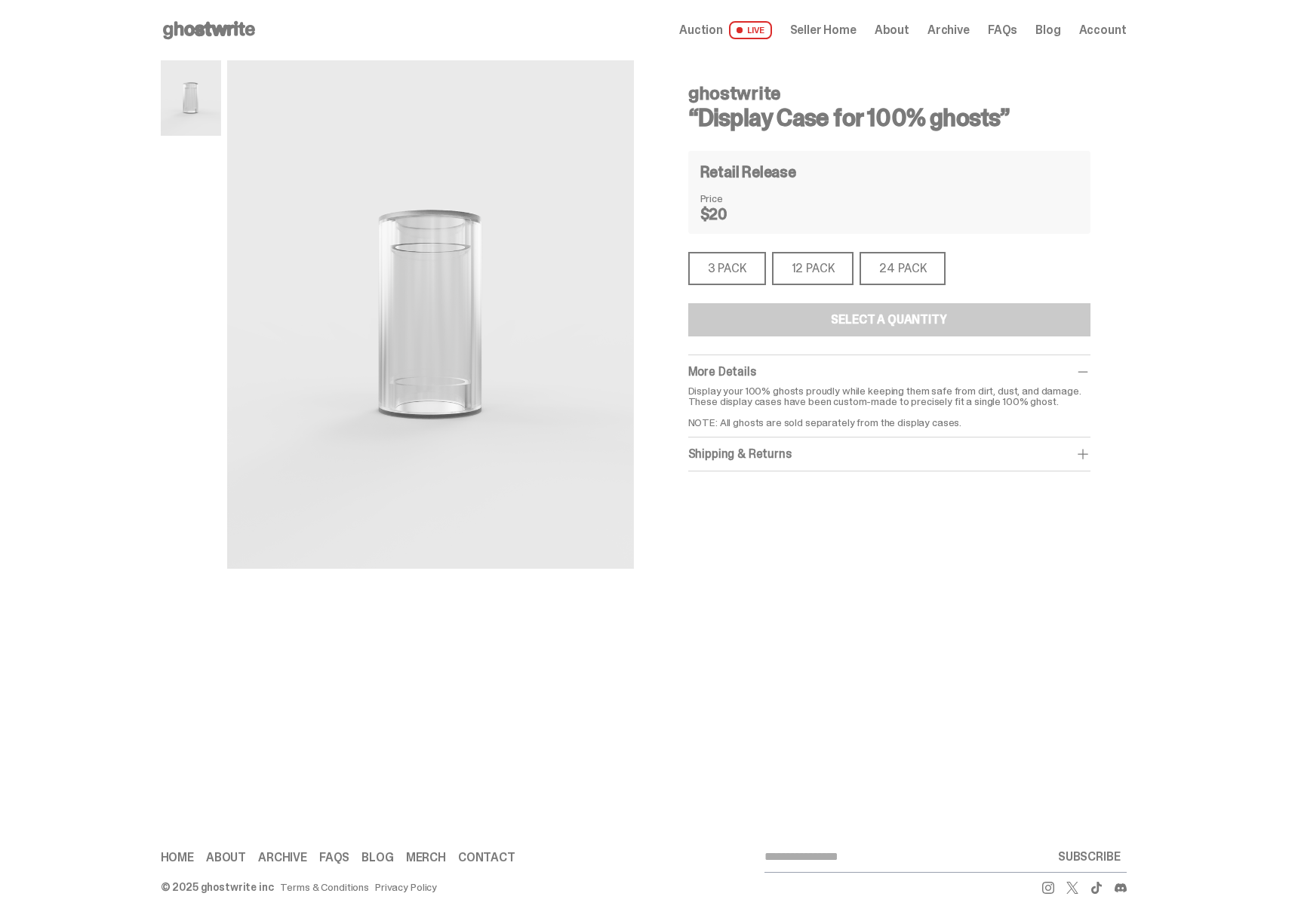
click at [815, 274] on div "12 PACK" at bounding box center [813, 268] width 83 height 33
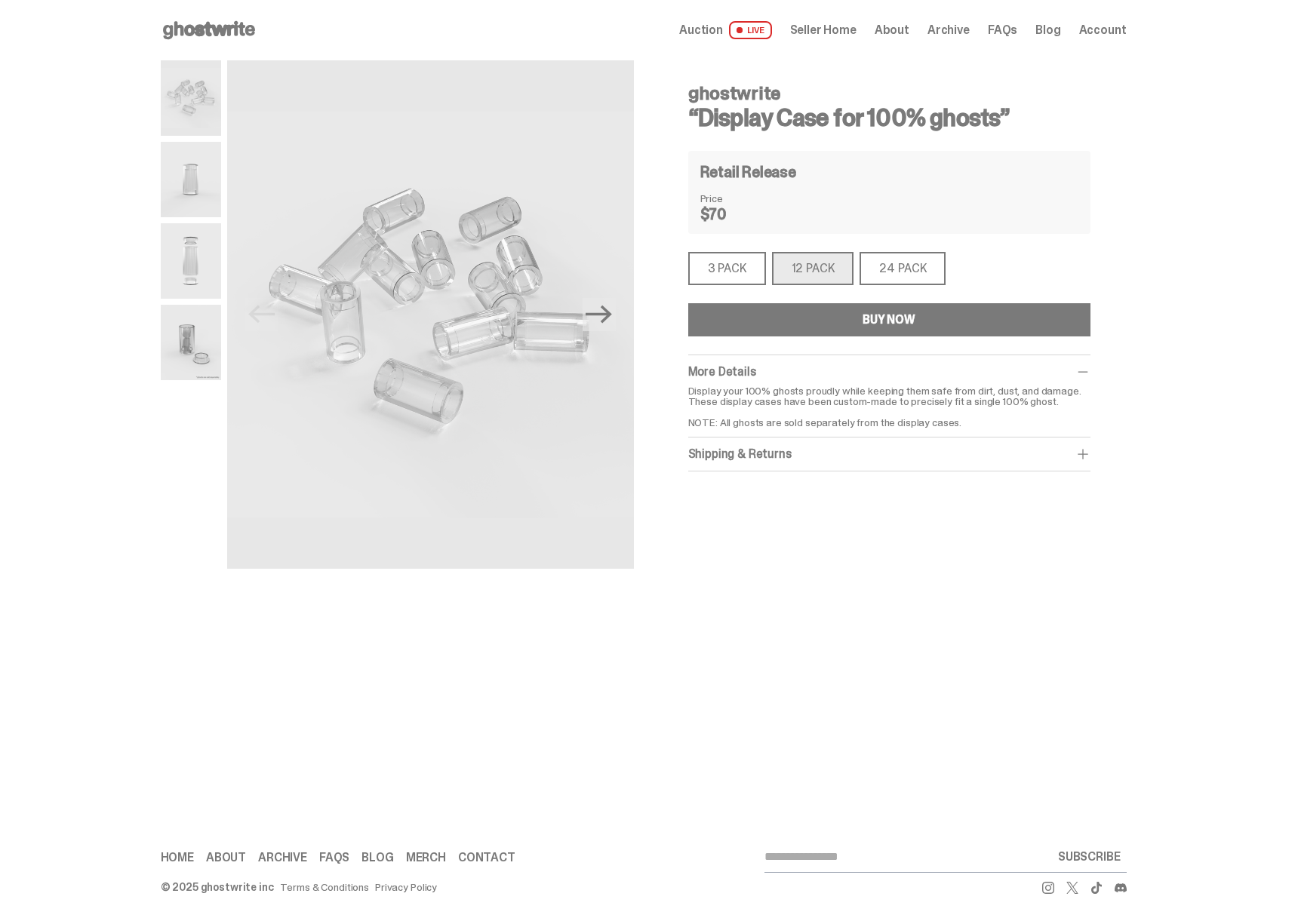
click at [732, 274] on div "3 PACK" at bounding box center [727, 268] width 78 height 33
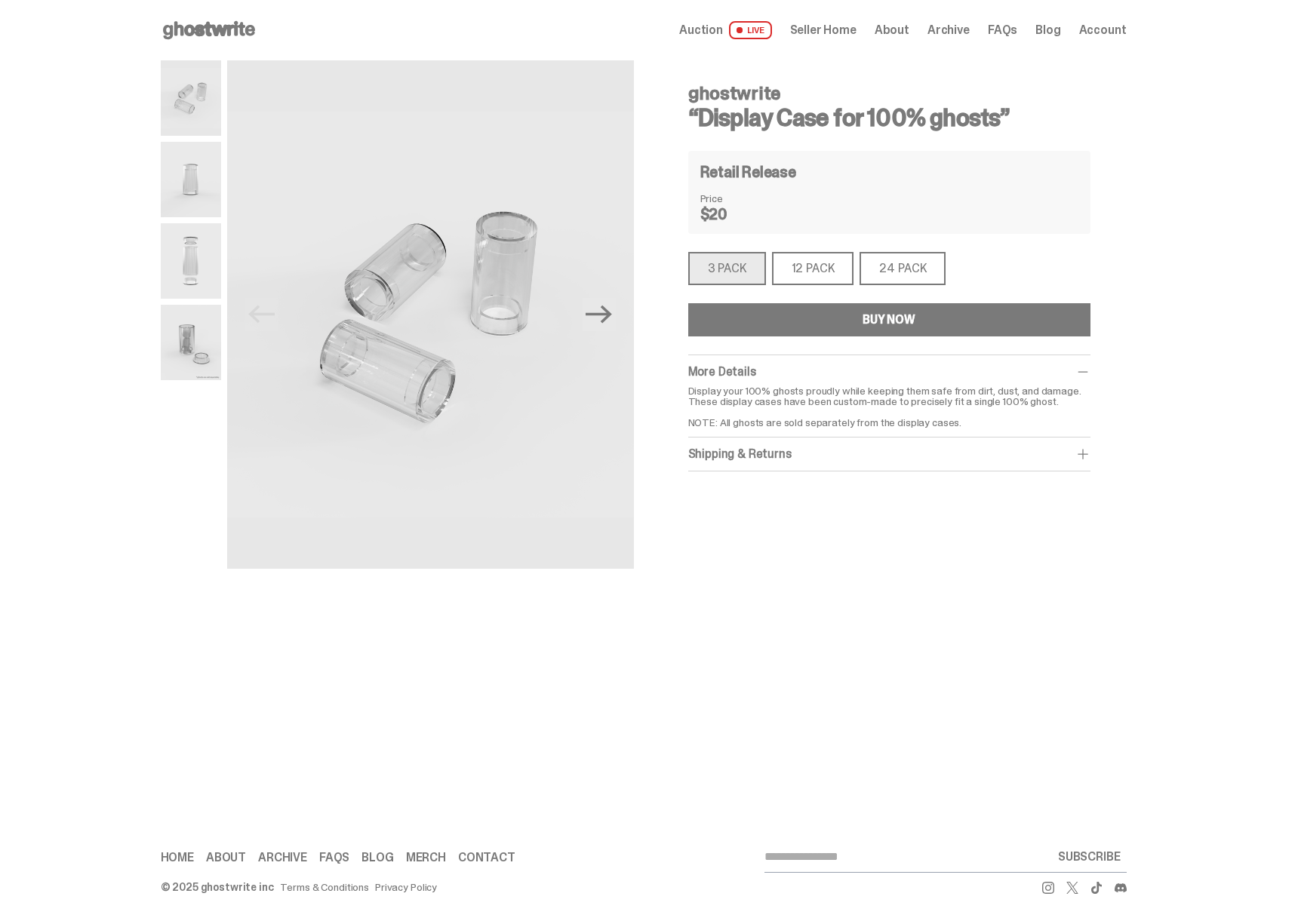
click at [905, 271] on div "24 PACK" at bounding box center [902, 268] width 86 height 33
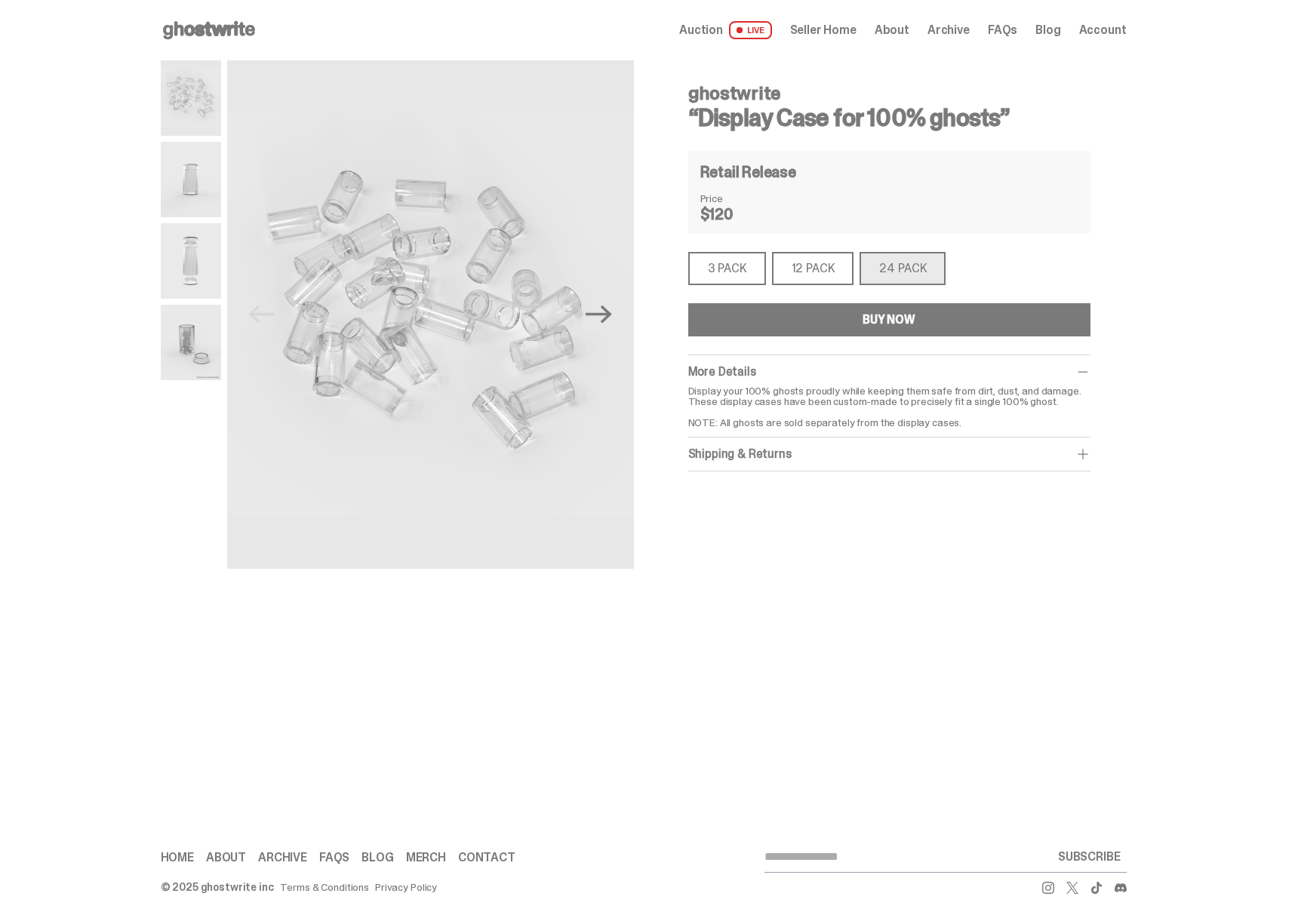
click at [238, 21] on icon at bounding box center [208, 30] width 97 height 24
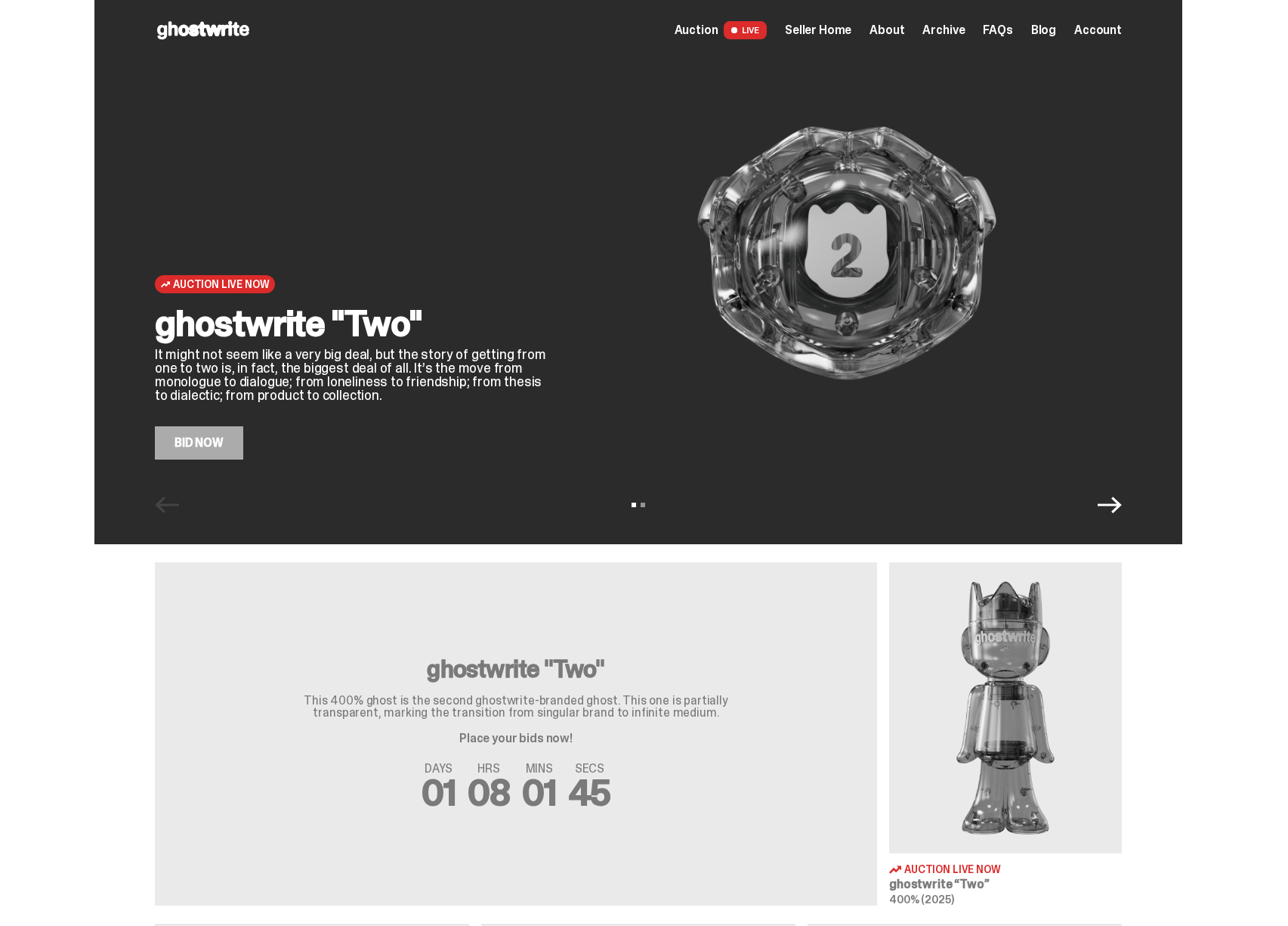
click at [738, 331] on img at bounding box center [847, 253] width 550 height 413
click at [221, 451] on link "Bid Now" at bounding box center [199, 443] width 88 height 33
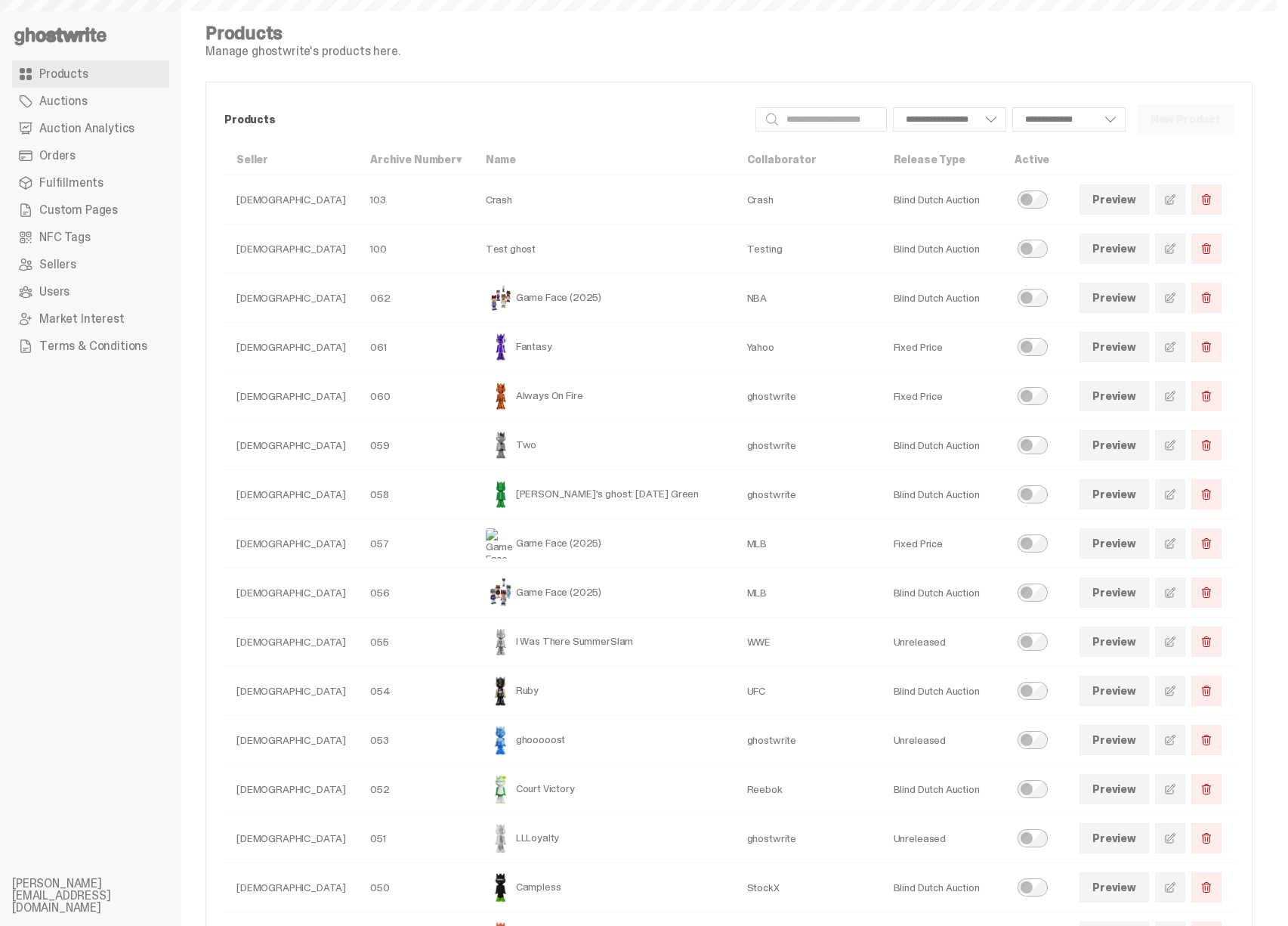
select select
click at [87, 32] on use at bounding box center [60, 36] width 92 height 18
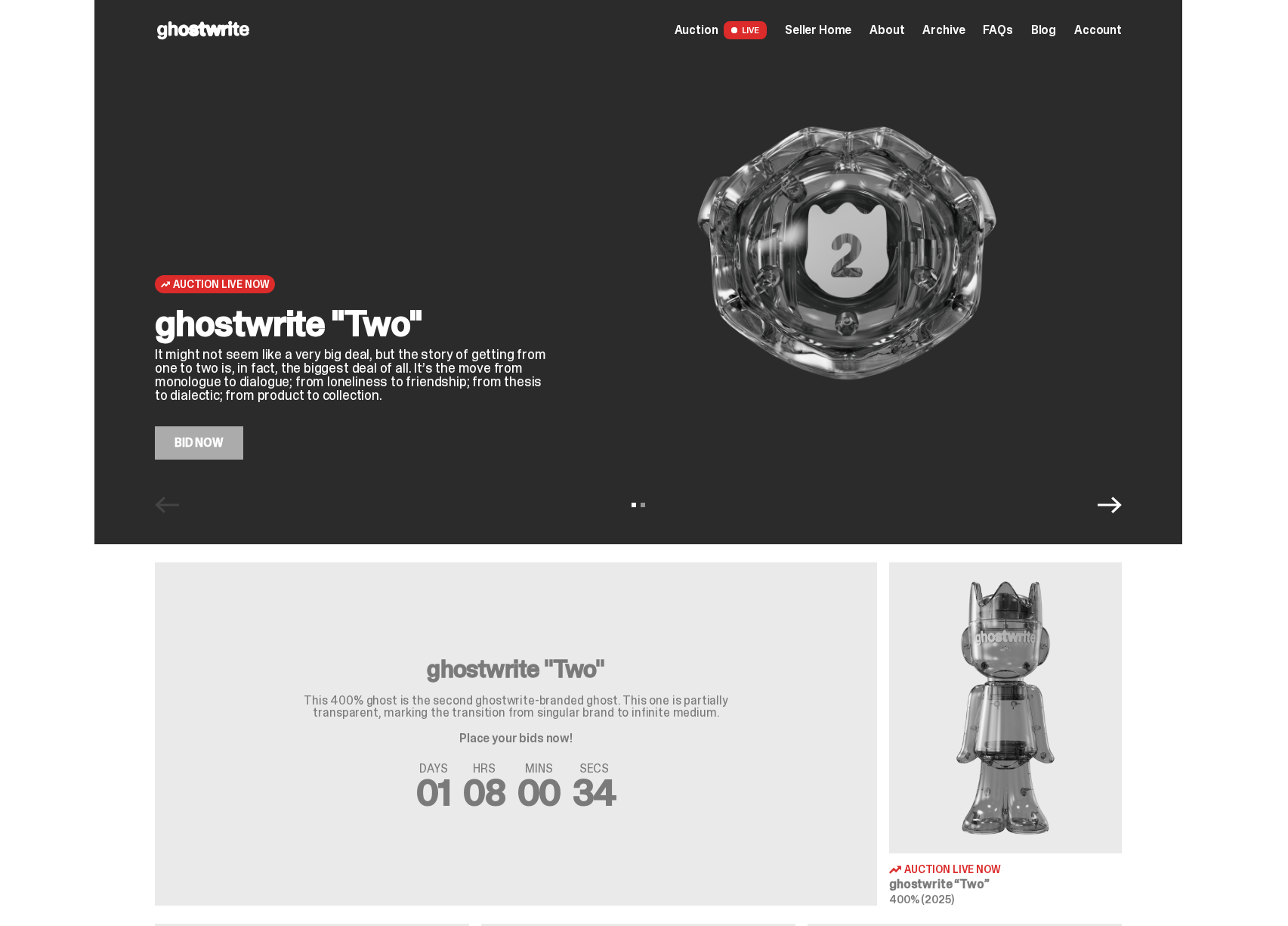
click at [978, 39] on div "Auction LIVE Seller Home About Archive FAQs Blog Account" at bounding box center [898, 30] width 447 height 18
click at [956, 32] on span "Archive" at bounding box center [944, 30] width 43 height 12
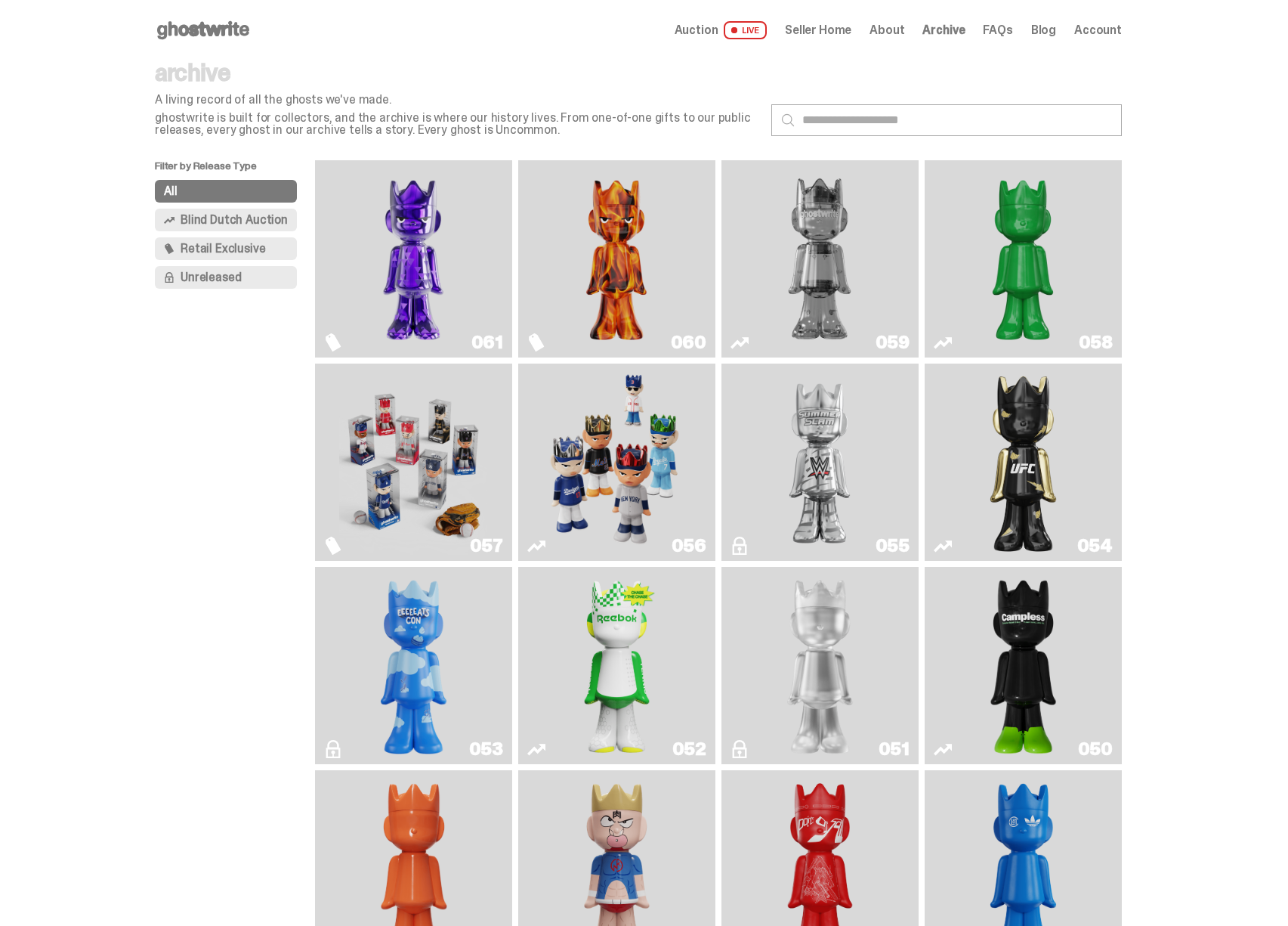
click at [251, 226] on span "Blind Dutch Auction" at bounding box center [234, 219] width 107 height 12
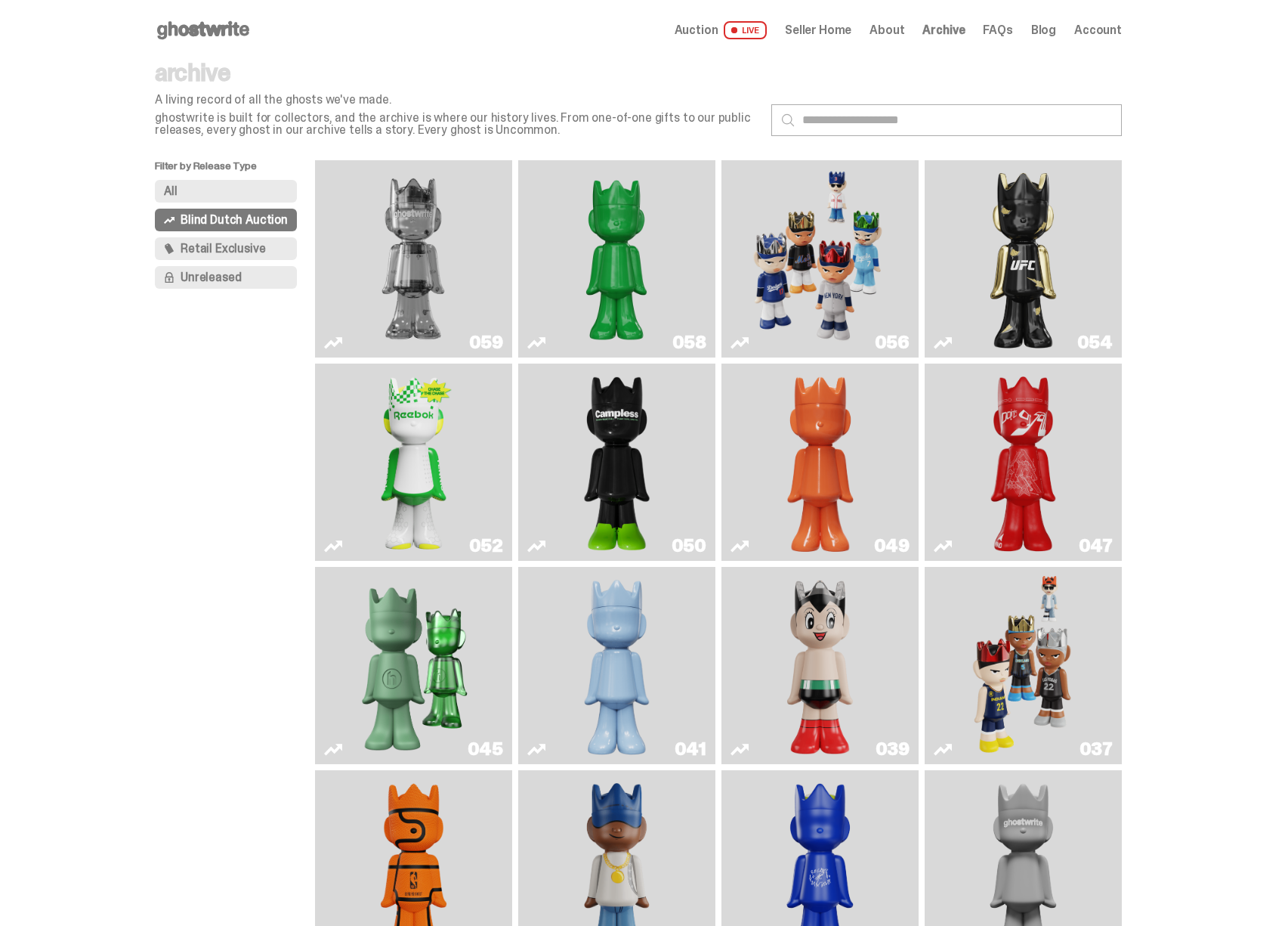
click at [243, 256] on button "Retail Exclusive" at bounding box center [226, 248] width 142 height 23
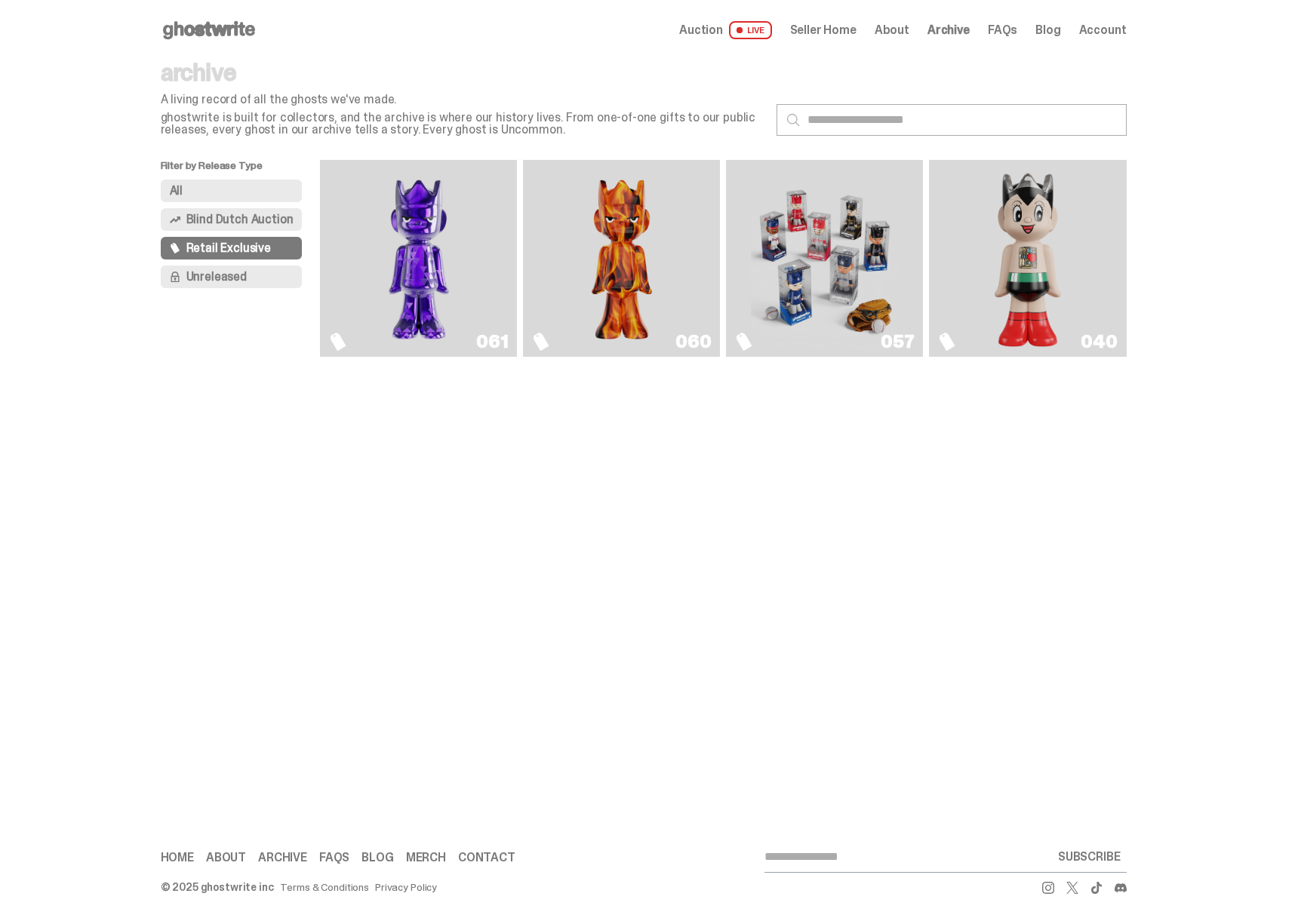
click at [396, 422] on div "Open main menu Home Auction LIVE Seller Home About Archive FAQs Blog" at bounding box center [643, 462] width 1286 height 924
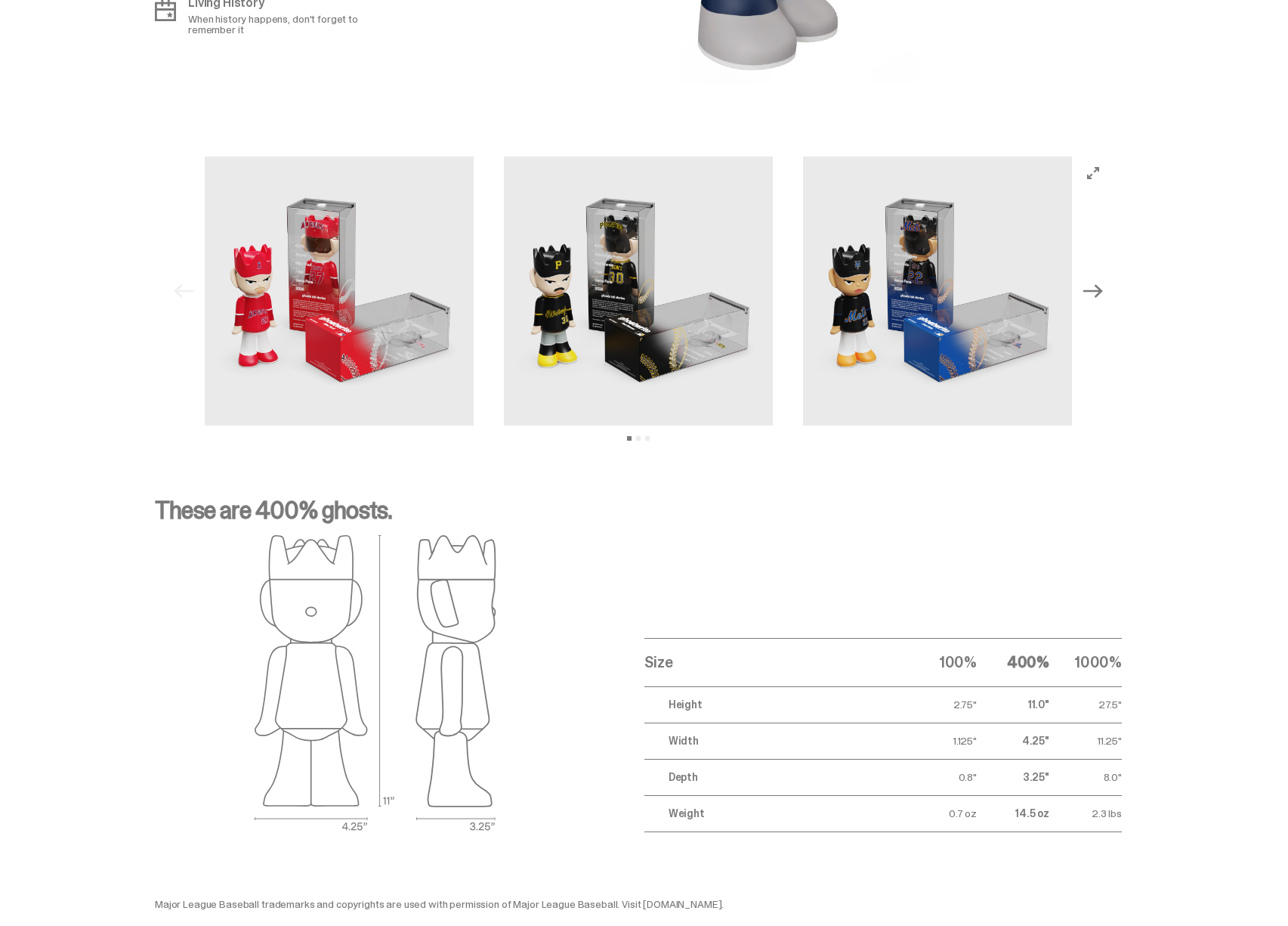
scroll to position [1793, 0]
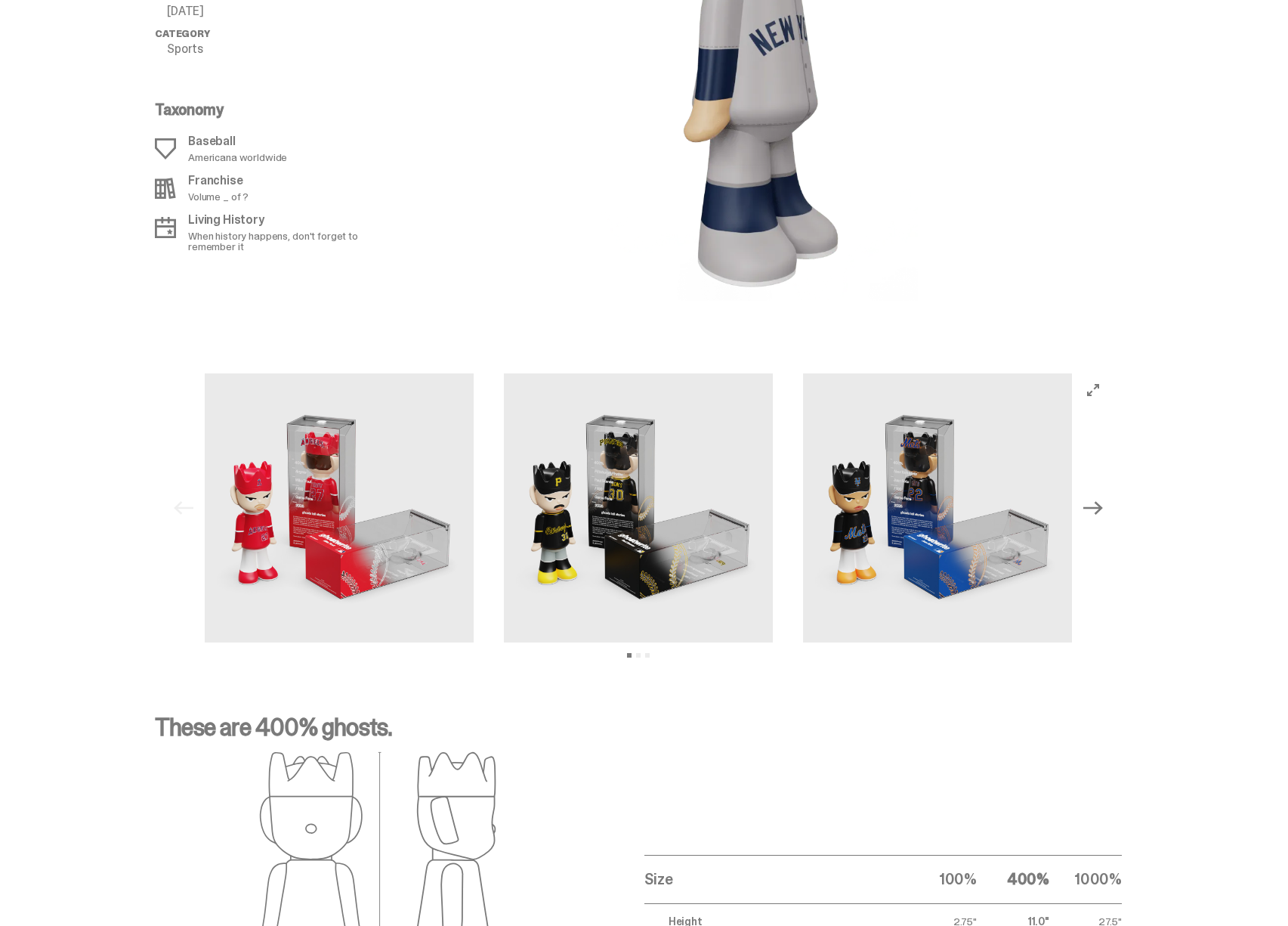
click at [803, 545] on img at bounding box center [937, 508] width 269 height 269
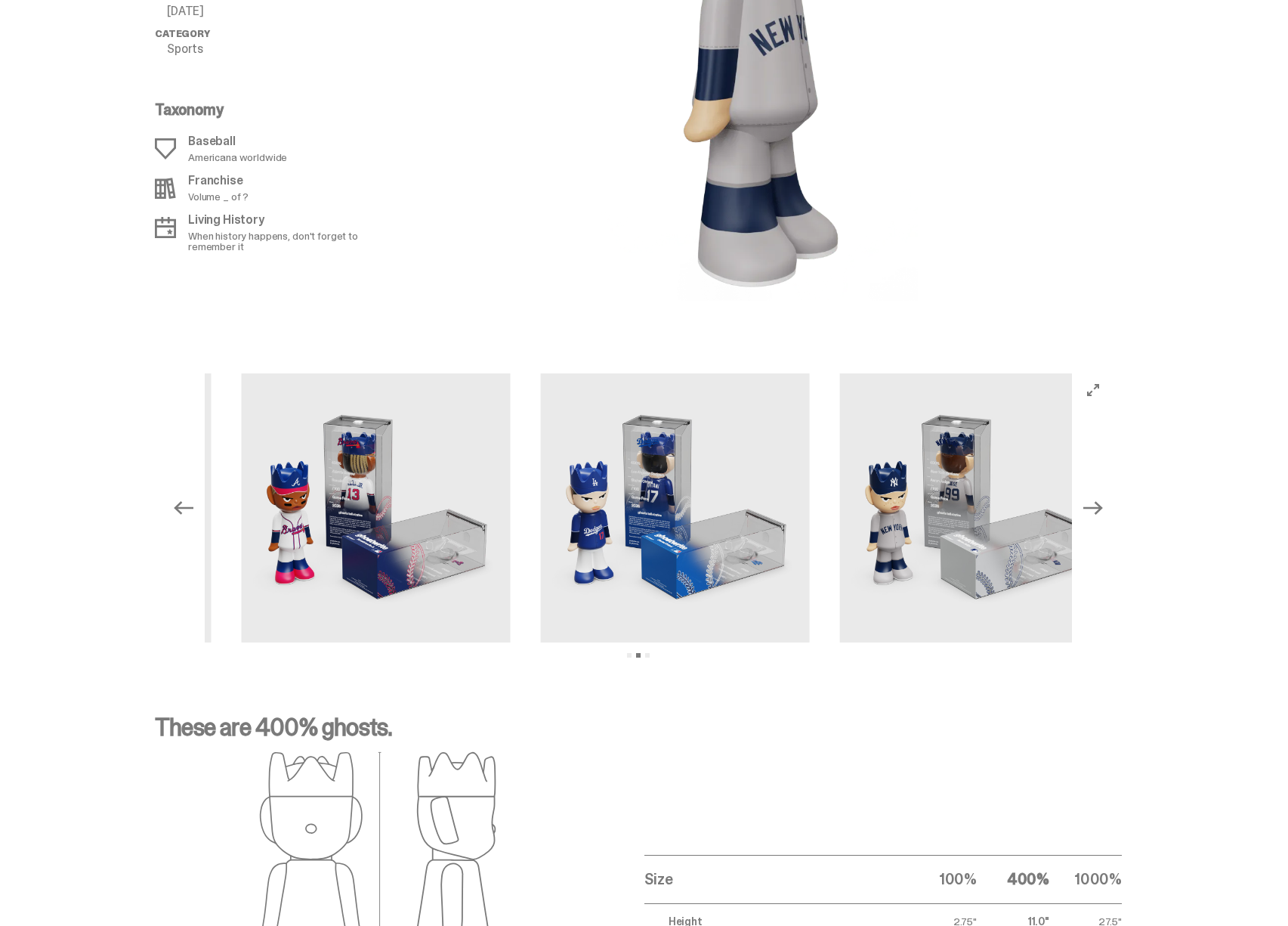
click at [689, 511] on img at bounding box center [675, 508] width 269 height 269
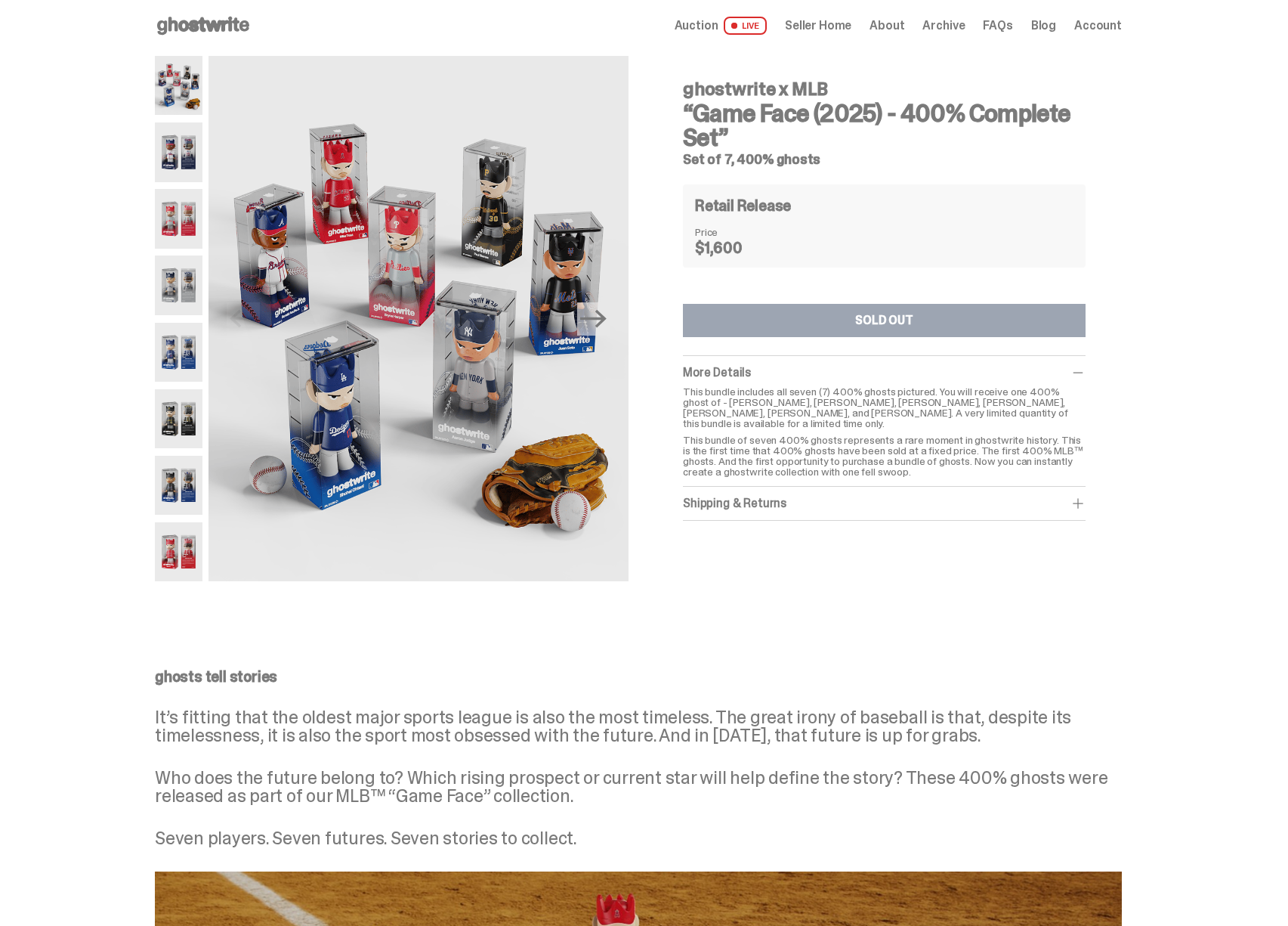
scroll to position [0, 0]
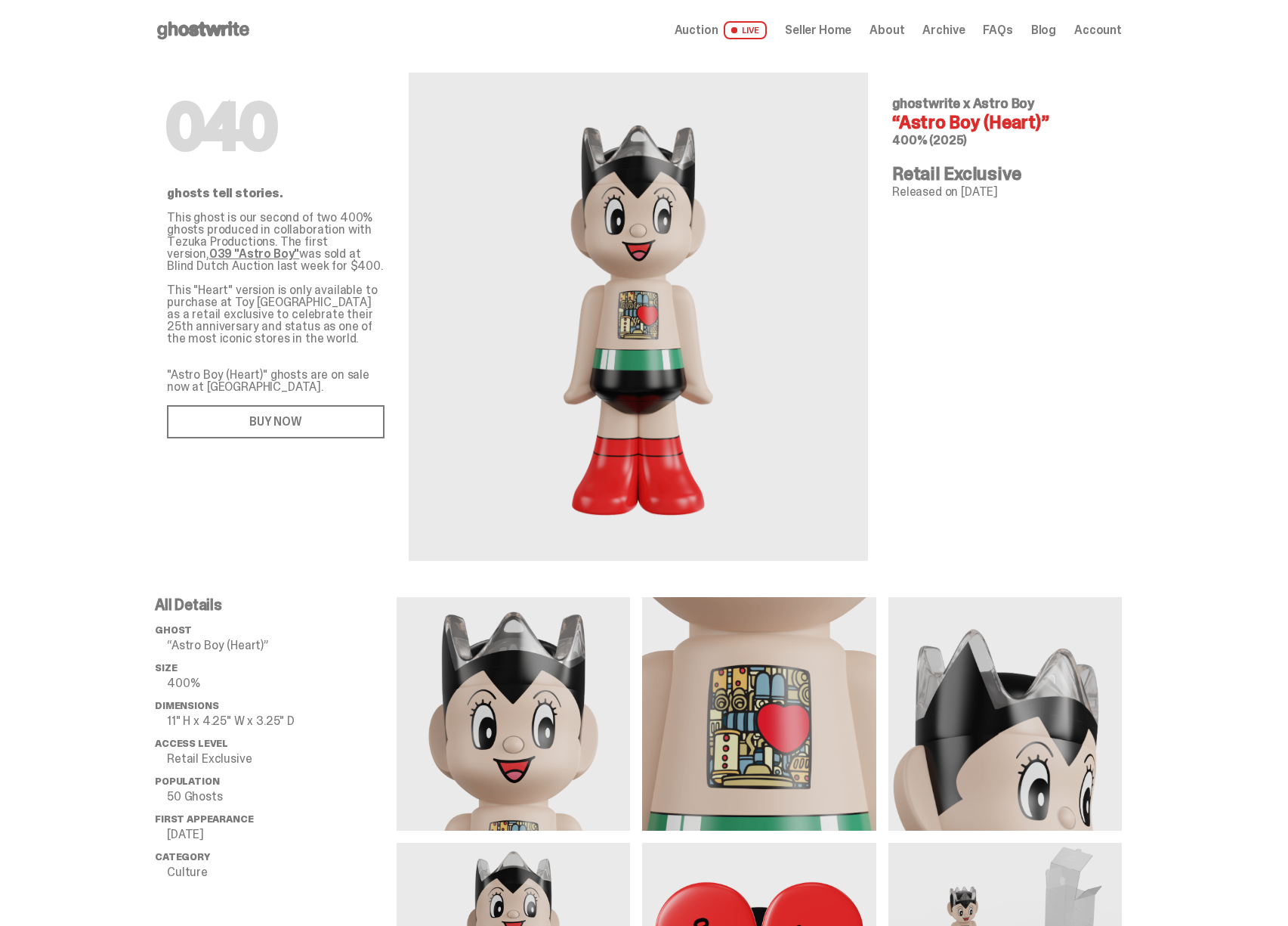
click at [200, 429] on link "BUY NOW" at bounding box center [276, 422] width 217 height 33
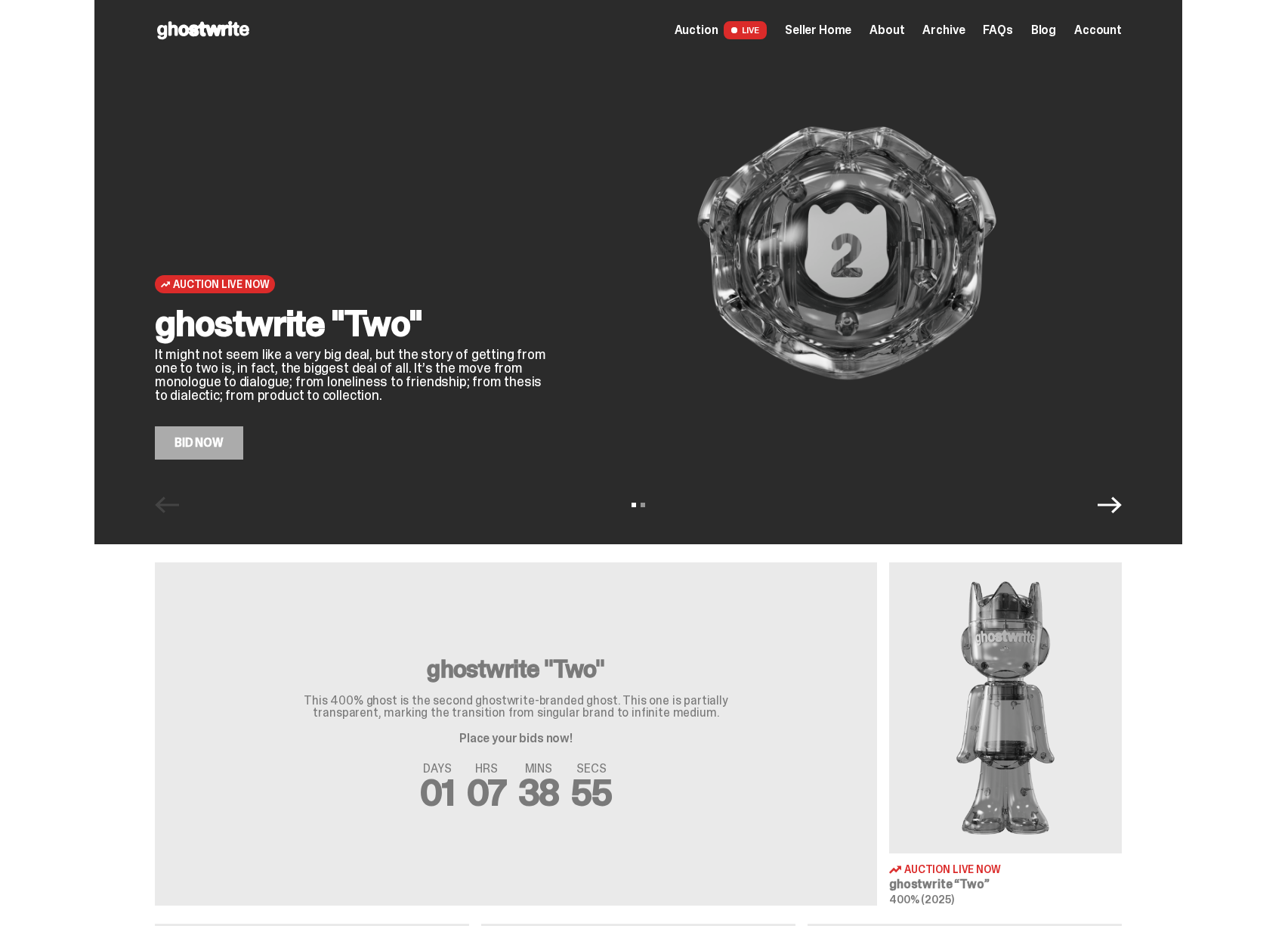
click at [828, 28] on span "Seller Home" at bounding box center [818, 30] width 66 height 12
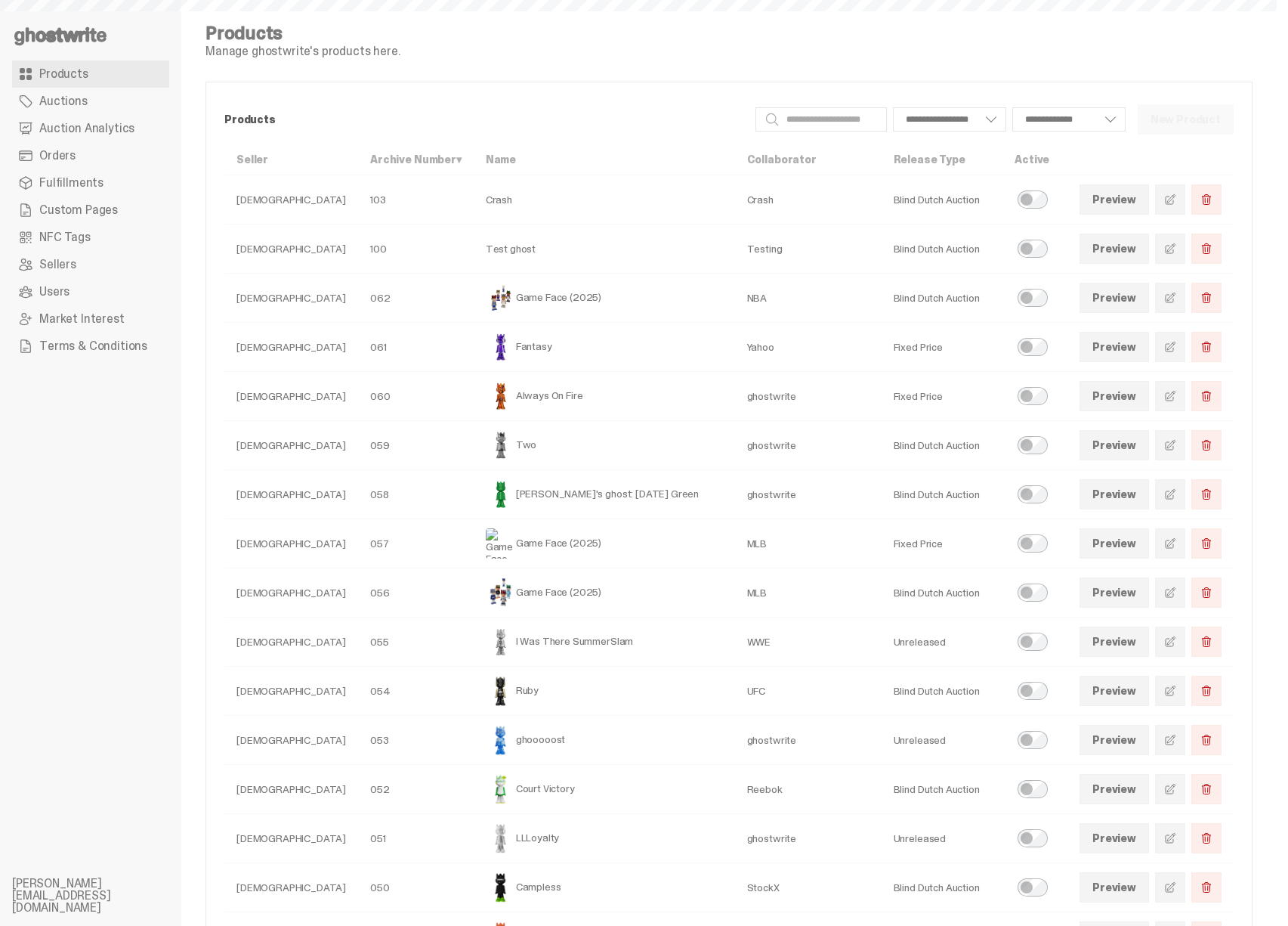
click at [90, 122] on span "Auction Analytics" at bounding box center [87, 128] width 95 height 12
